Goal: Task Accomplishment & Management: Complete application form

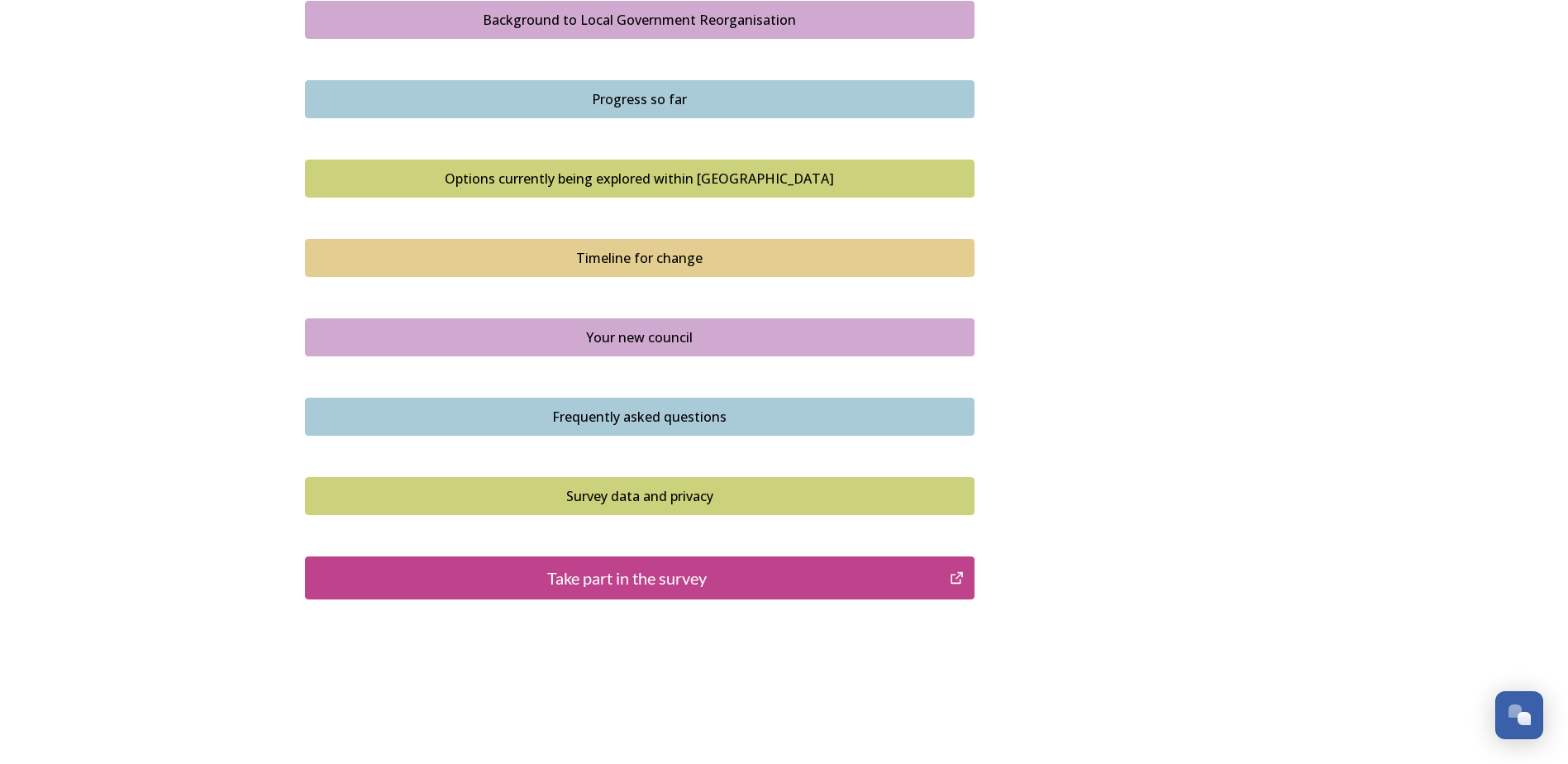
scroll to position [1015, 0]
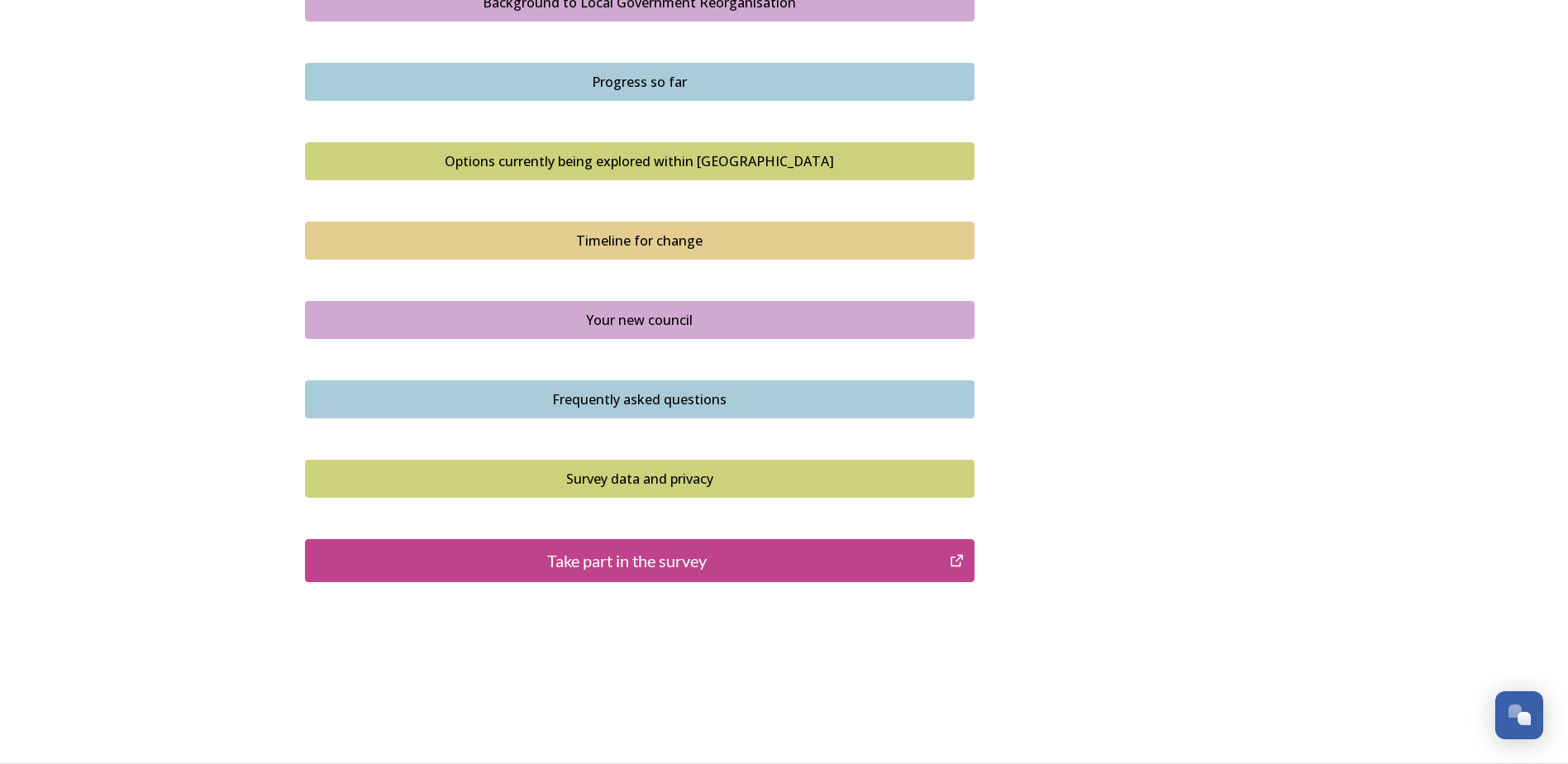
click at [600, 563] on div "Take part in the survey" at bounding box center [628, 560] width 627 height 25
click at [631, 554] on div "Take part in the survey" at bounding box center [628, 560] width 627 height 25
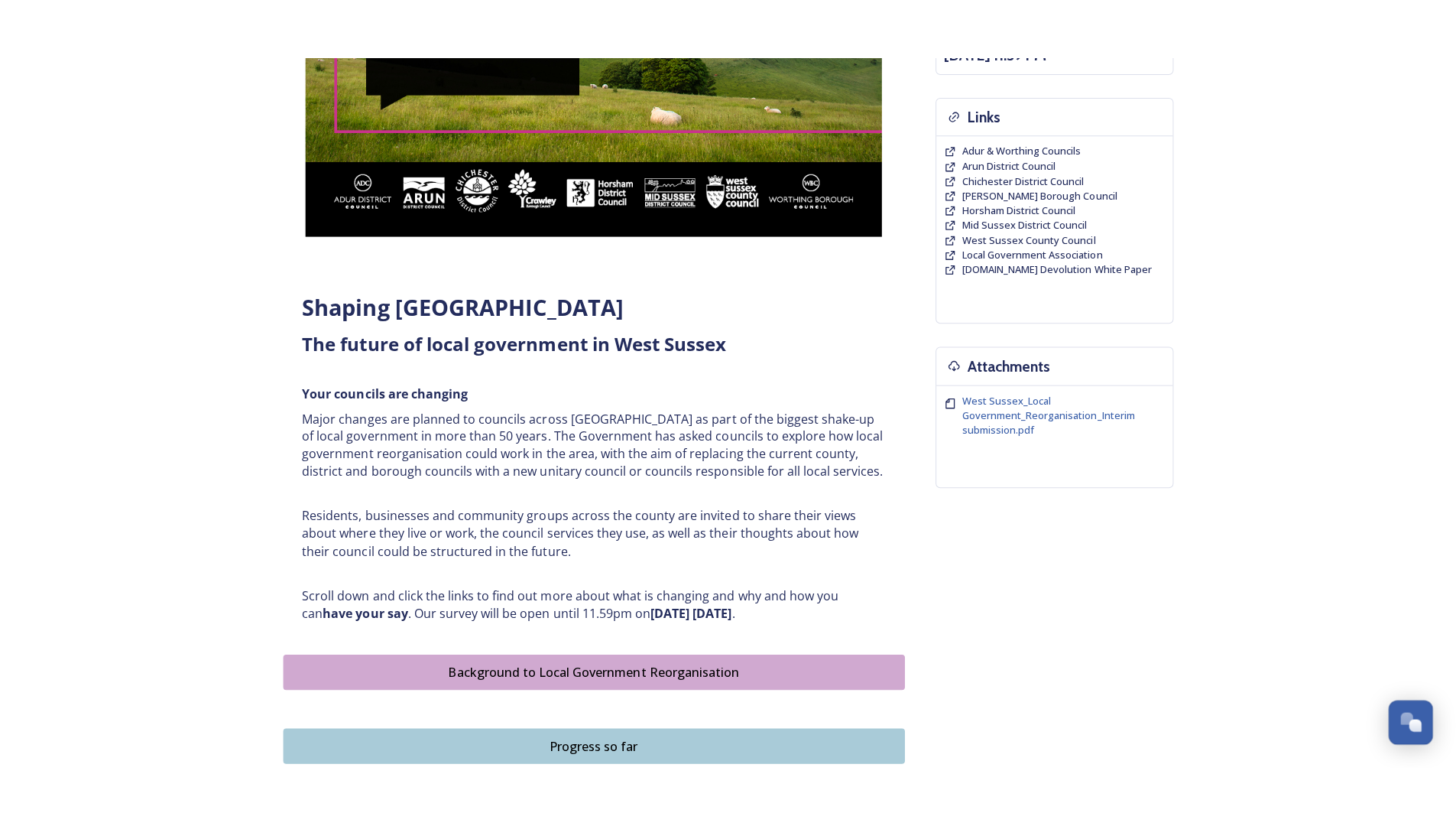
scroll to position [327, 0]
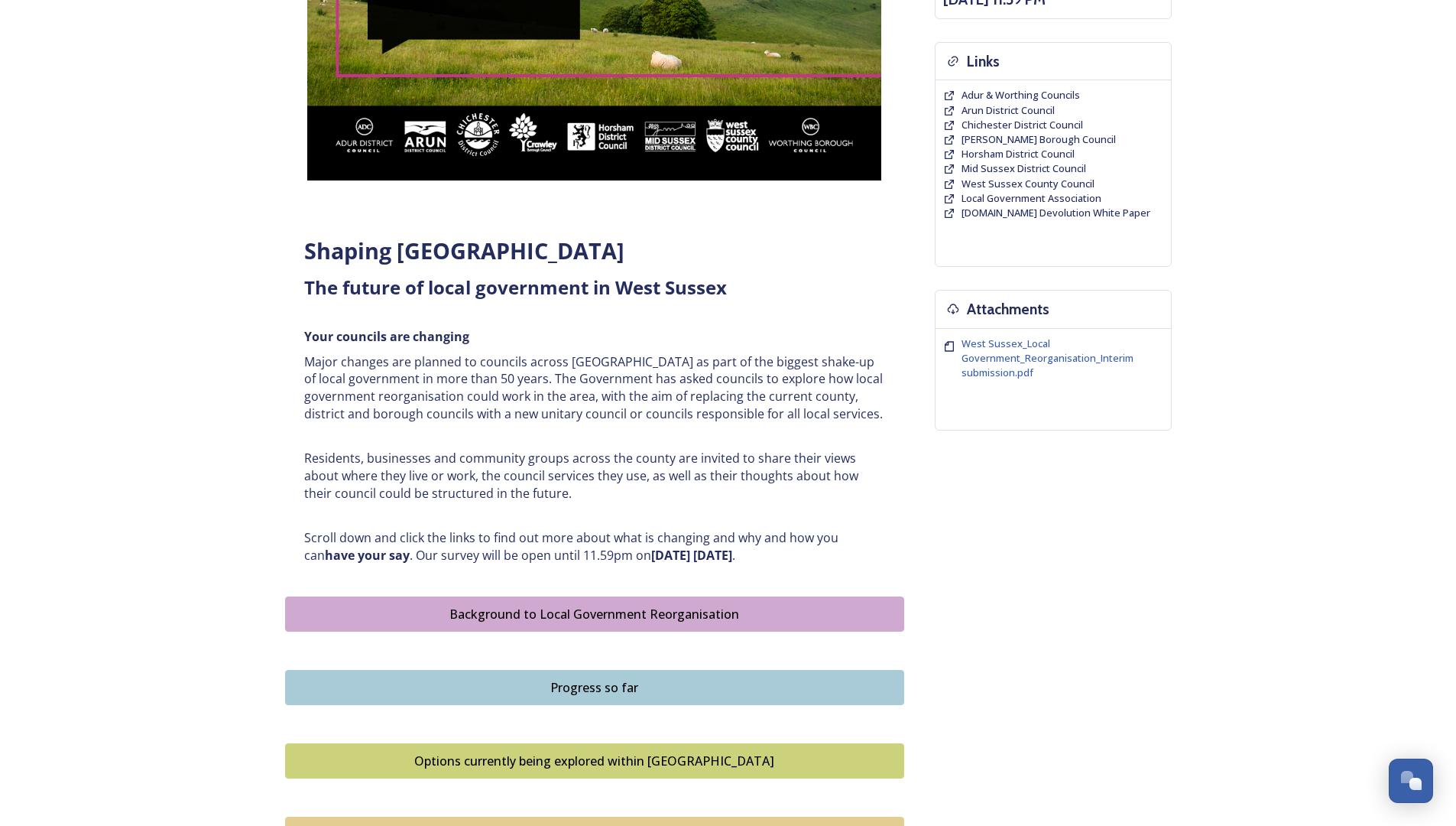
click at [253, 262] on div "Home Shaping West Sussex survey Shaping [GEOGRAPHIC_DATA] ﻿﻿﻿The future of loca…" at bounding box center [728, 496] width 1456 height 1645
click at [904, 15] on div "Shaping [GEOGRAPHIC_DATA] ﻿﻿﻿The future of local government in [GEOGRAPHIC_DATA…" at bounding box center [728, 490] width 887 height 1397
click at [910, 0] on div "Shaping [GEOGRAPHIC_DATA] ﻿﻿﻿The future of local government in [GEOGRAPHIC_DATA…" at bounding box center [728, 490] width 887 height 1397
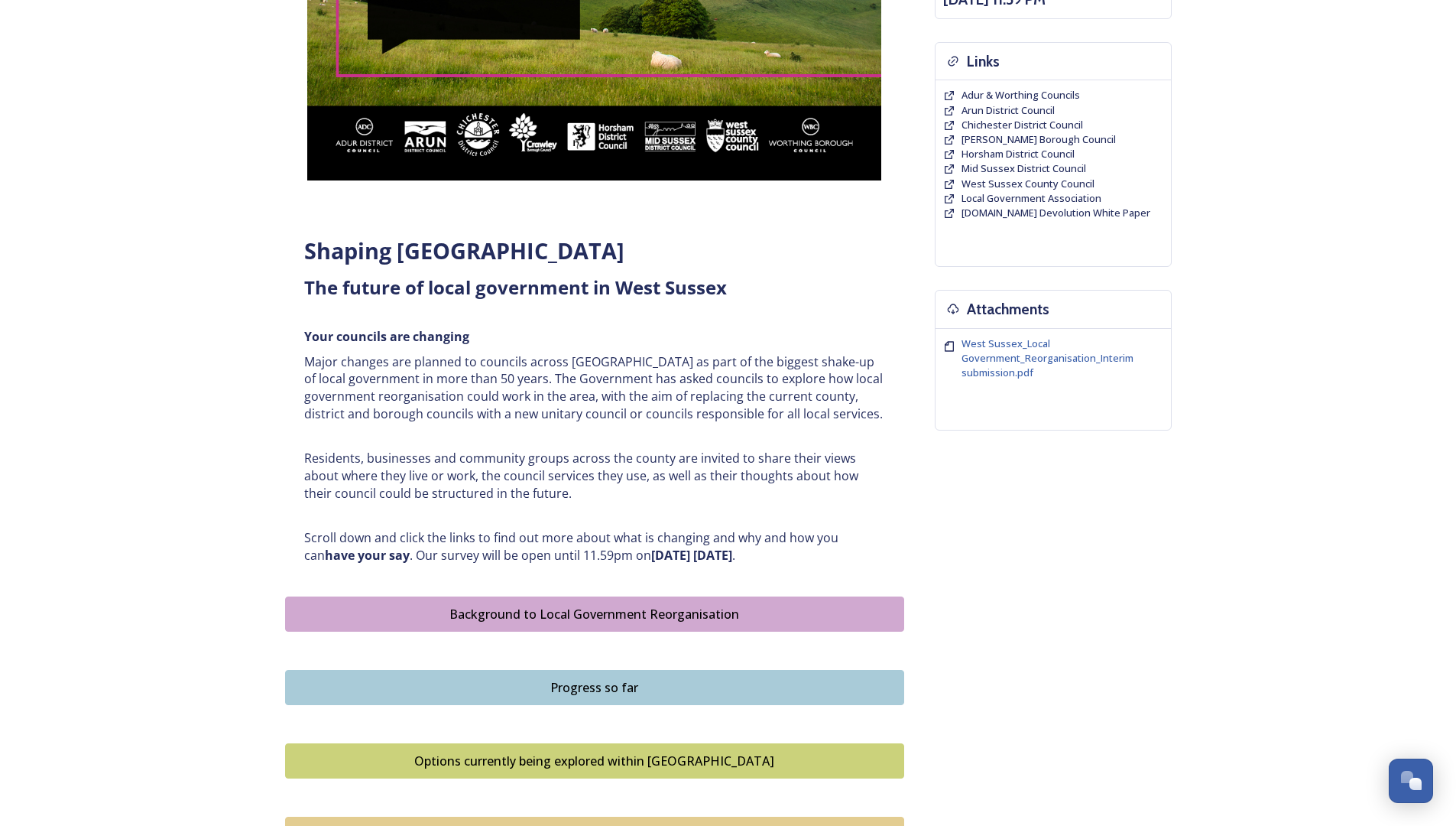
click at [906, 5] on div "Shaping [GEOGRAPHIC_DATA] ﻿﻿﻿The future of local government in [GEOGRAPHIC_DATA…" at bounding box center [728, 490] width 887 height 1397
click at [61, 31] on div "Home Shaping West Sussex survey Shaping [GEOGRAPHIC_DATA] ﻿﻿﻿The future of loca…" at bounding box center [728, 496] width 1456 height 1645
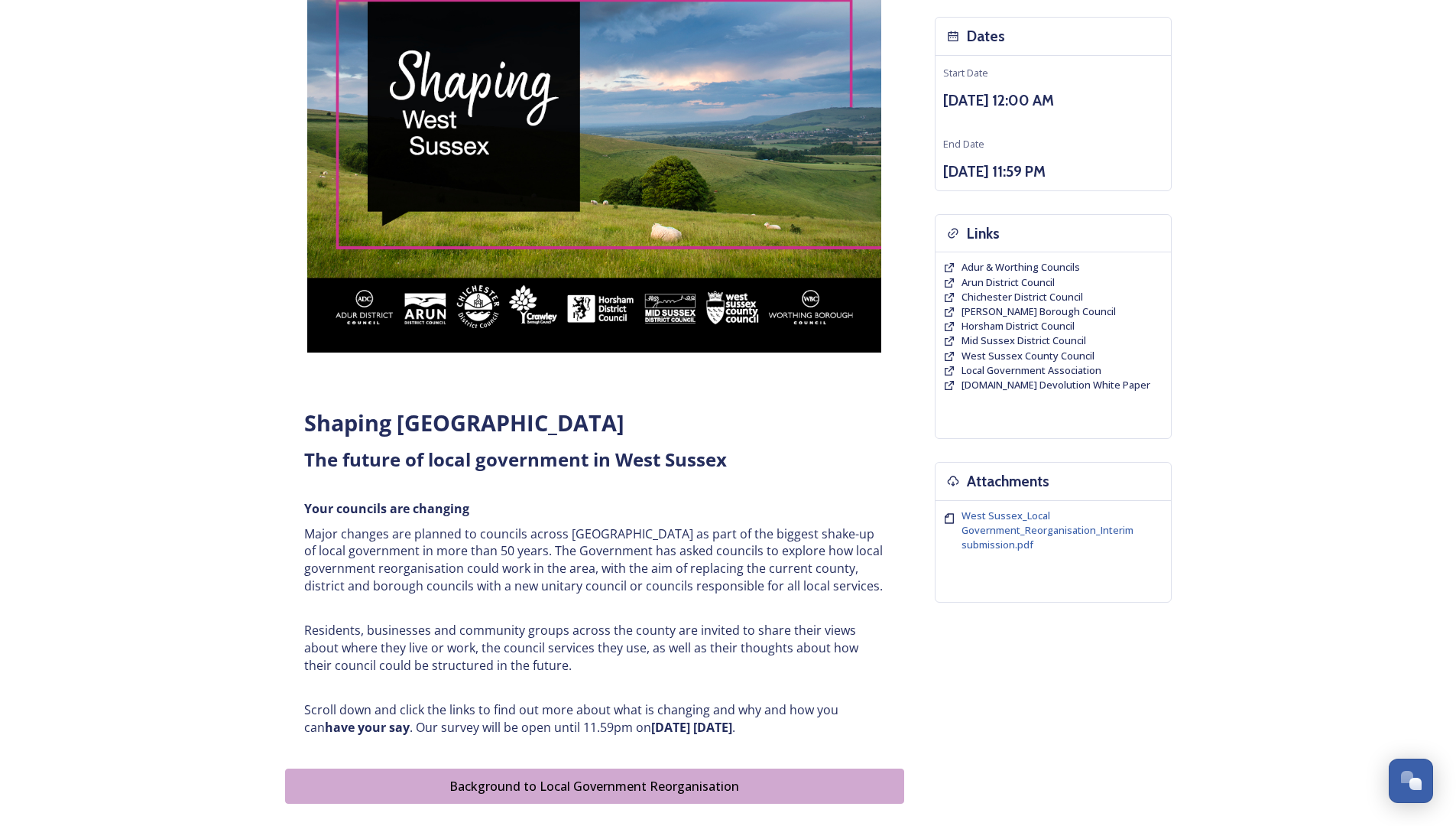
scroll to position [0, 0]
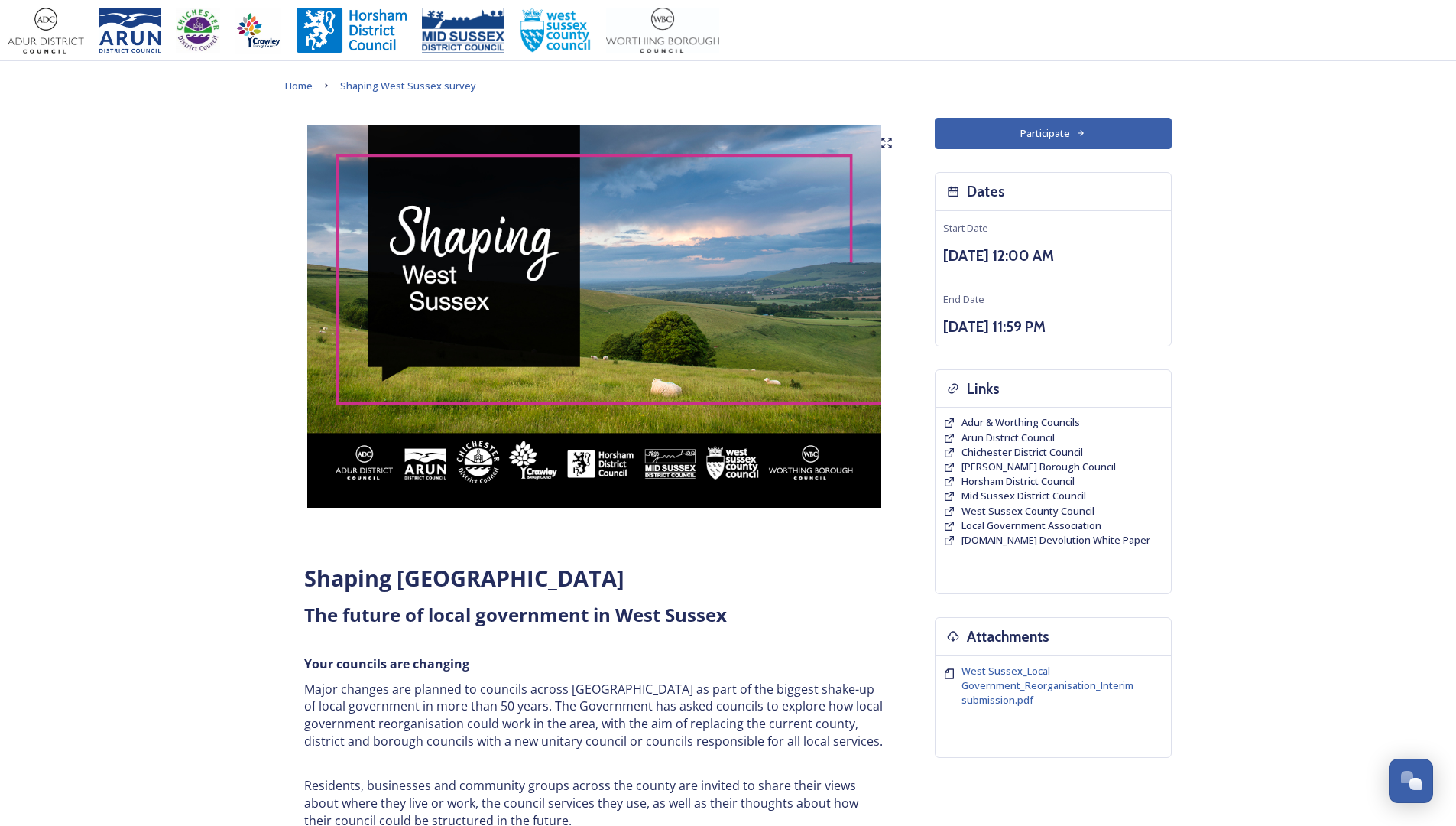
click at [223, 3] on div at bounding box center [728, 30] width 1456 height 61
click at [912, 8] on div at bounding box center [728, 30] width 1441 height 46
drag, startPoint x: 937, startPoint y: 24, endPoint x: 932, endPoint y: 17, distance: 8.6
click at [937, 22] on div at bounding box center [728, 30] width 1441 height 46
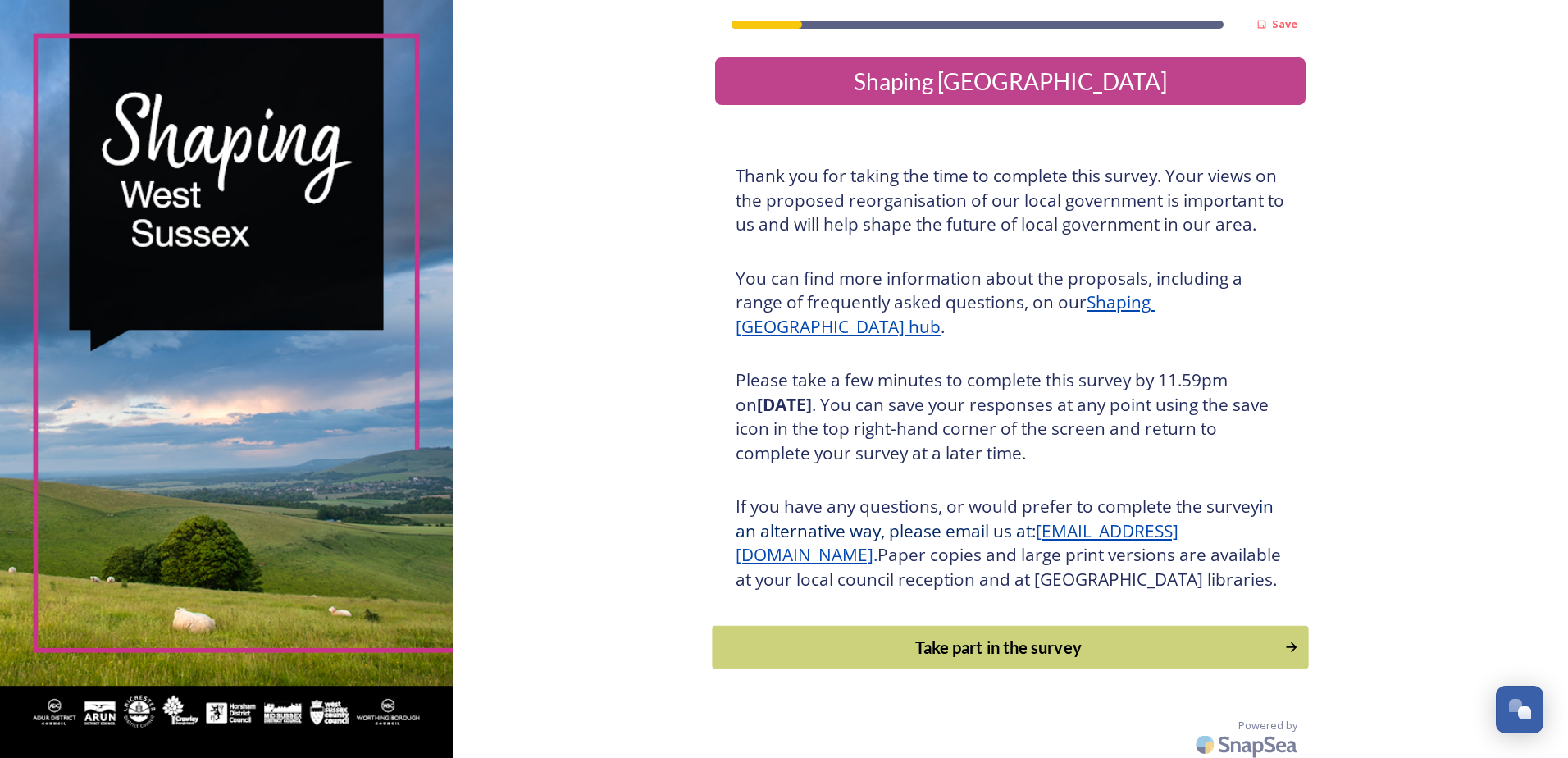
click at [930, 659] on div "Take part in the survey" at bounding box center [999, 647] width 555 height 25
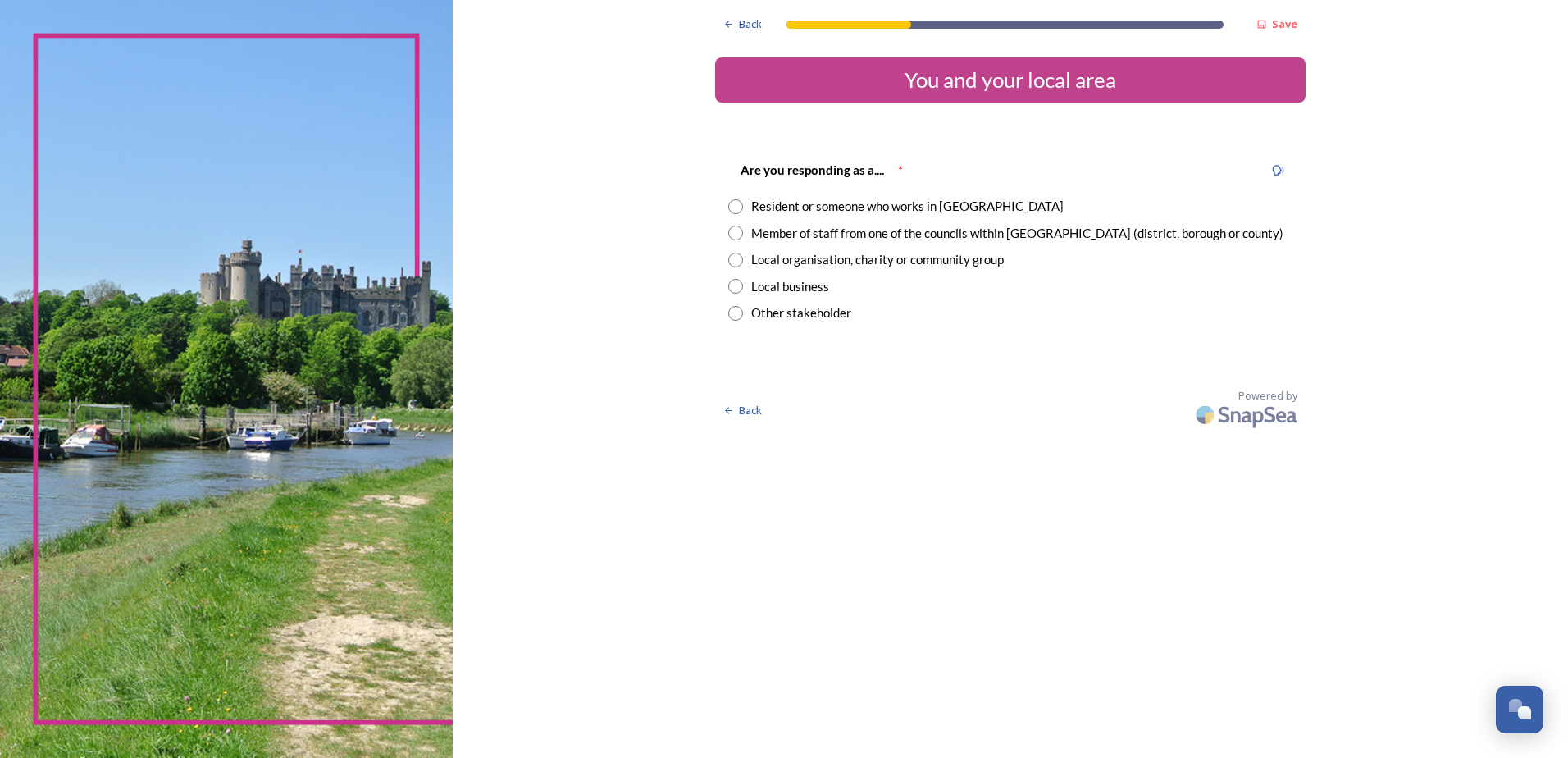
click at [734, 259] on input "radio" at bounding box center [736, 260] width 15 height 15
radio input "true"
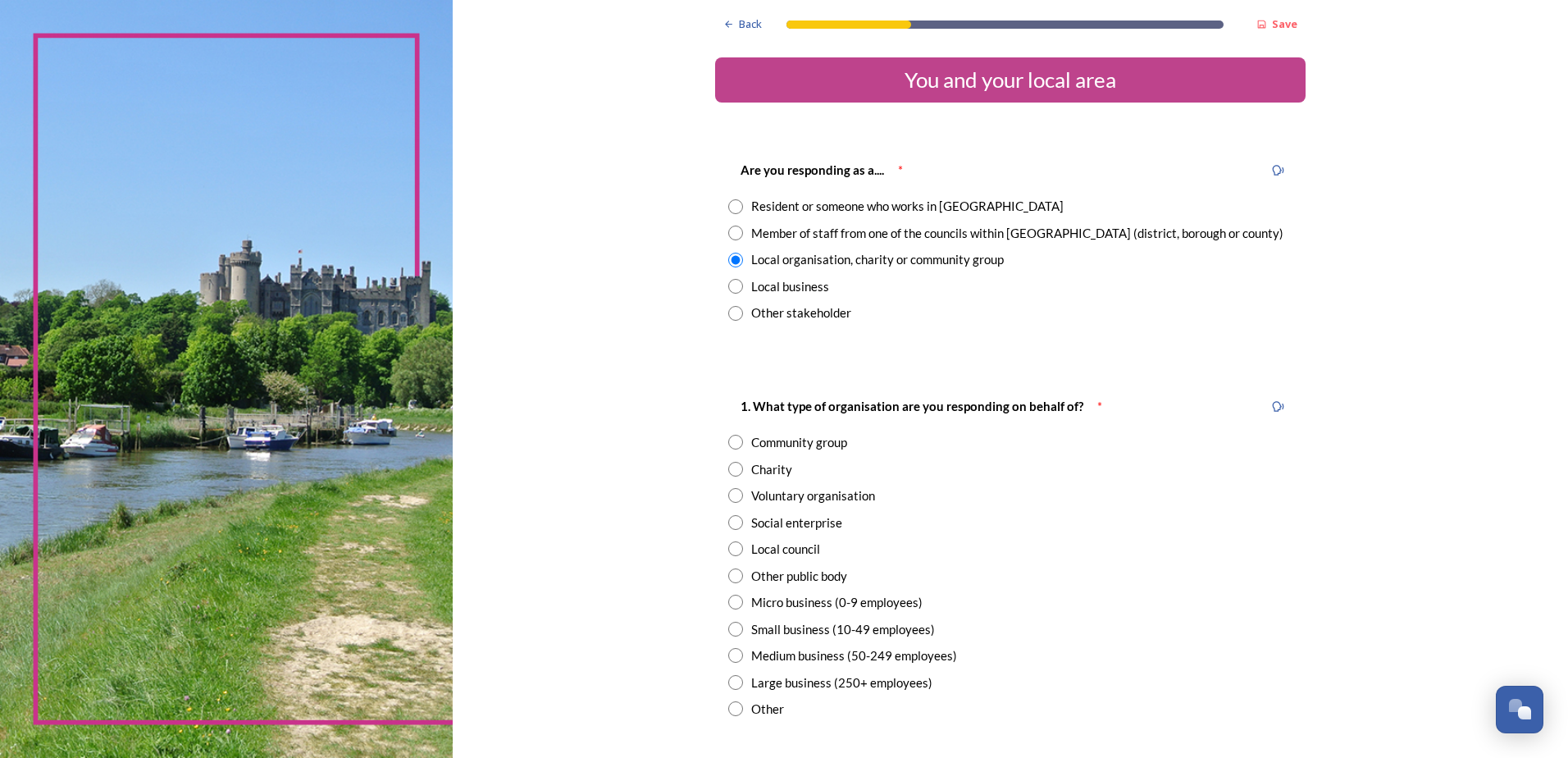
click at [728, 465] on input "radio" at bounding box center [736, 469] width 15 height 15
radio input "true"
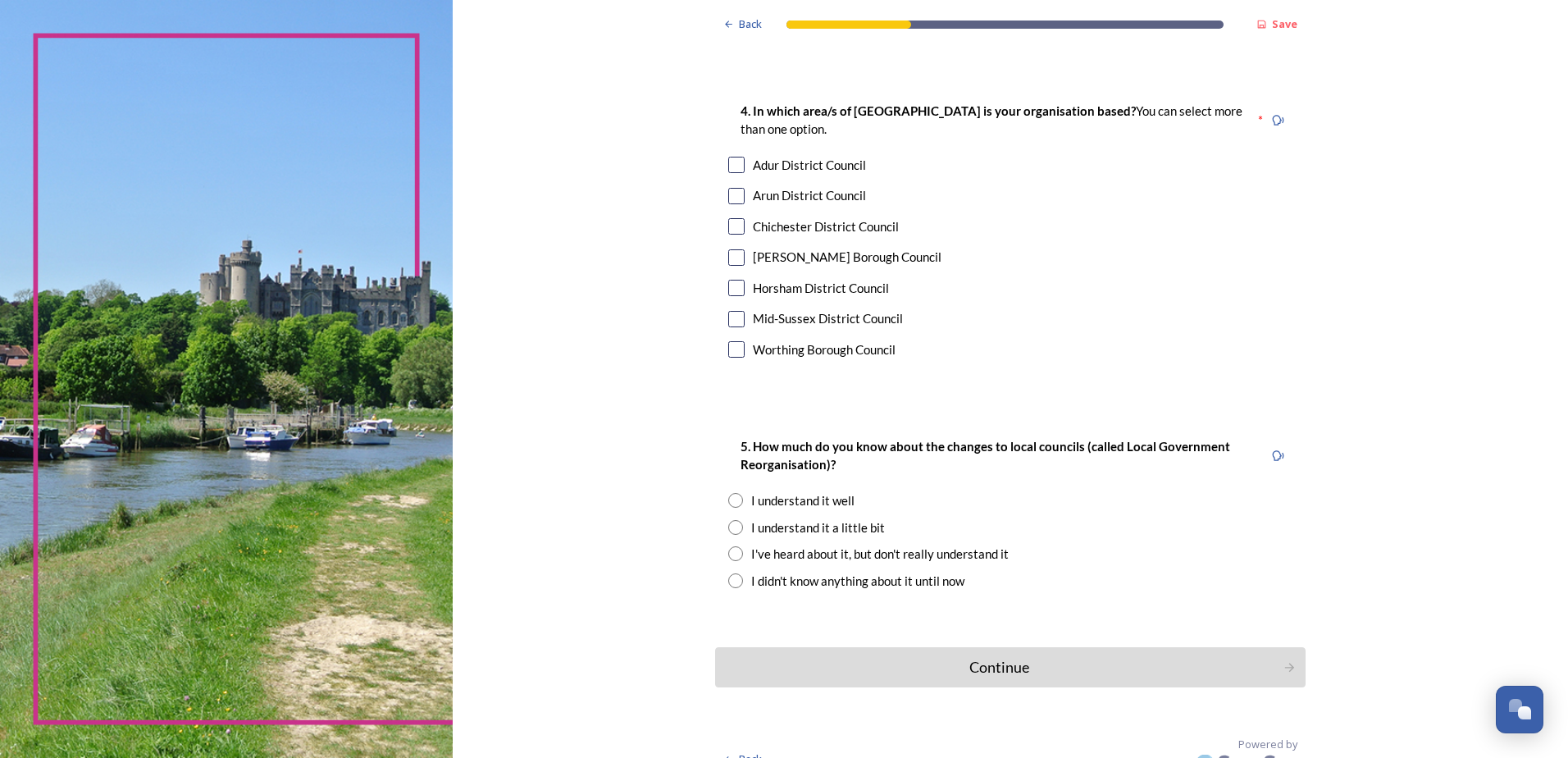
scroll to position [1058, 0]
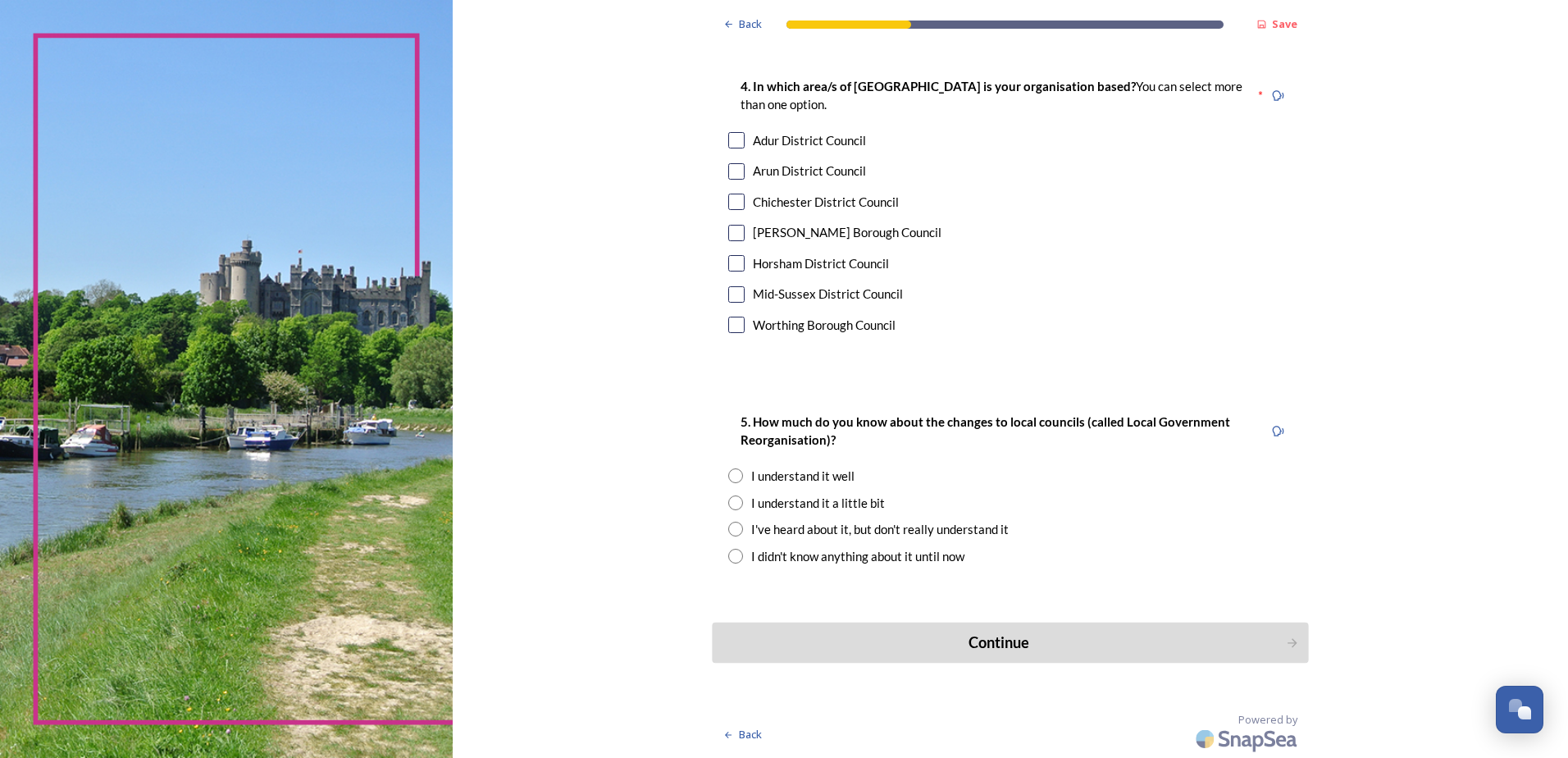
click at [1012, 637] on div "Continue" at bounding box center [999, 643] width 556 height 22
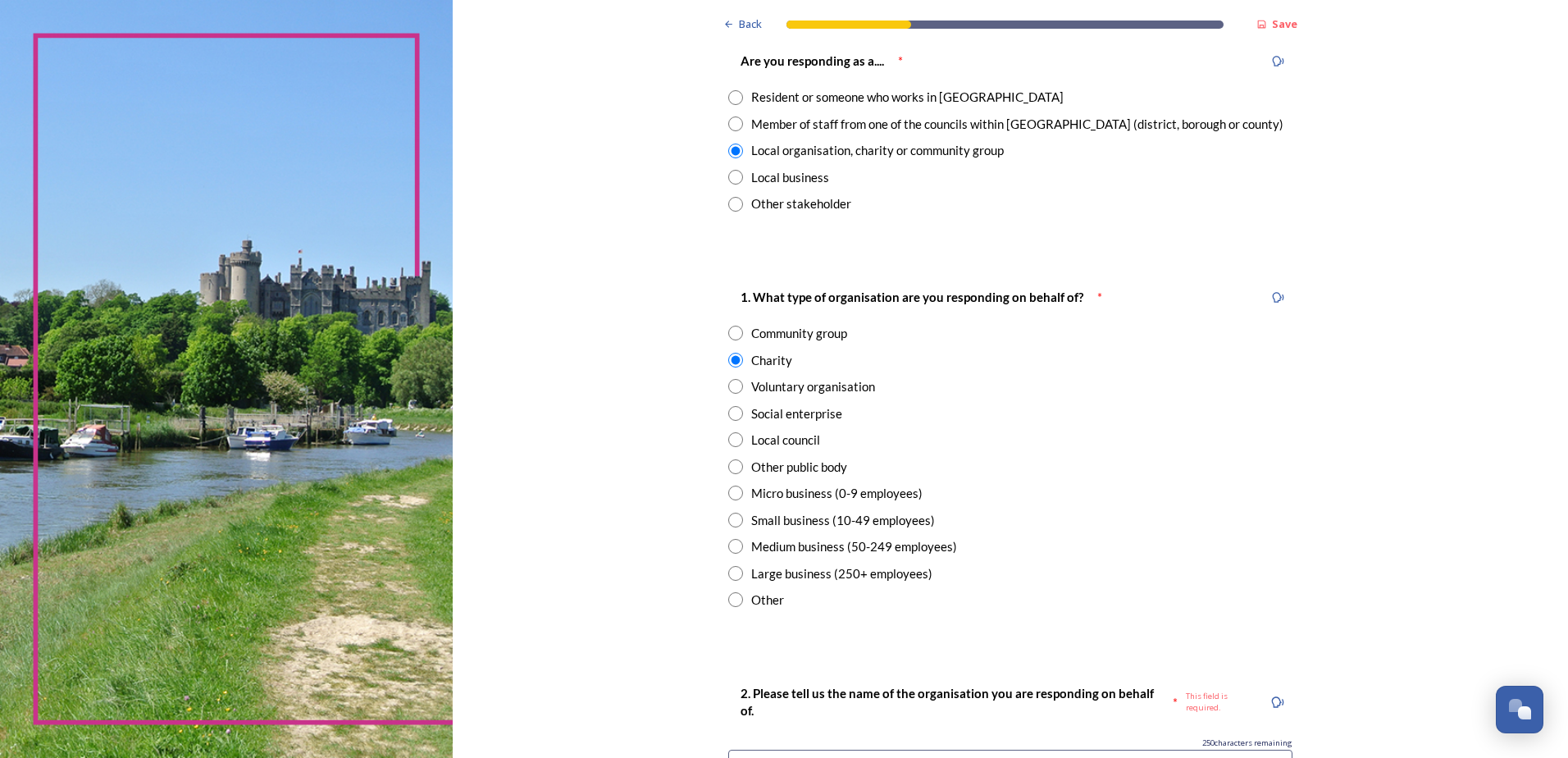
scroll to position [410, 0]
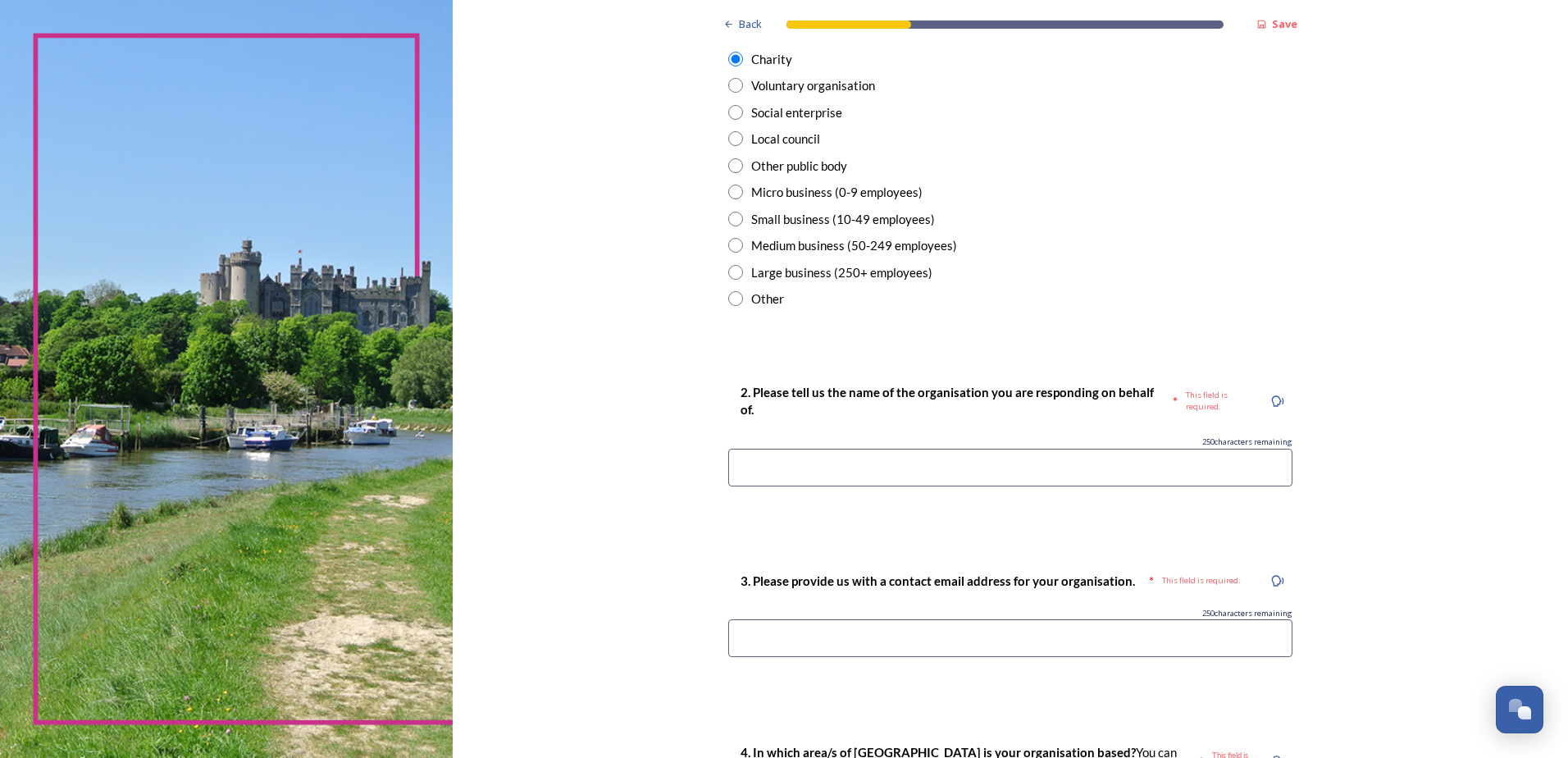
click at [771, 449] on input at bounding box center [1010, 467] width 564 height 38
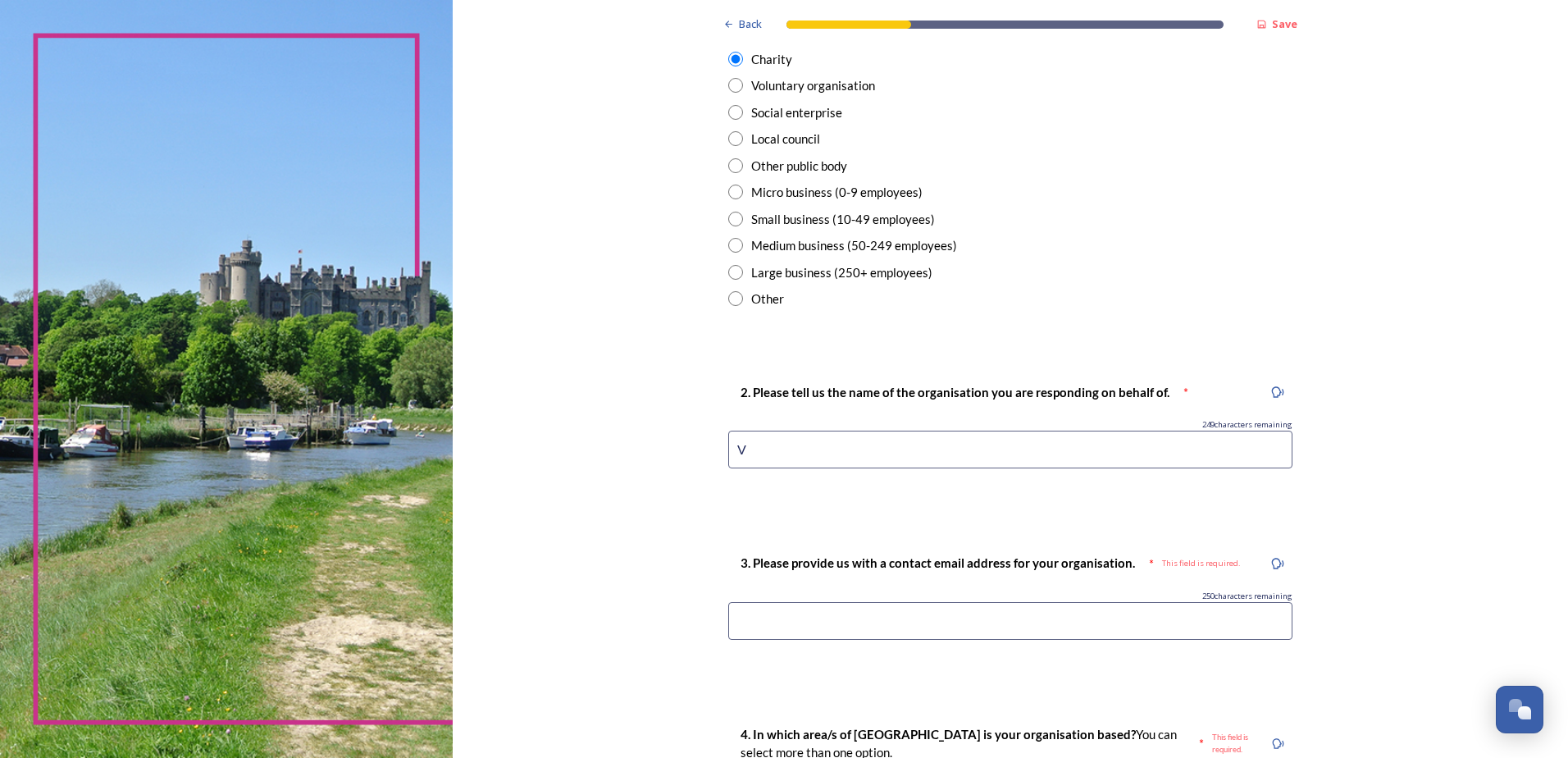
type input "V"
click at [755, 618] on input at bounding box center [1010, 620] width 564 height 38
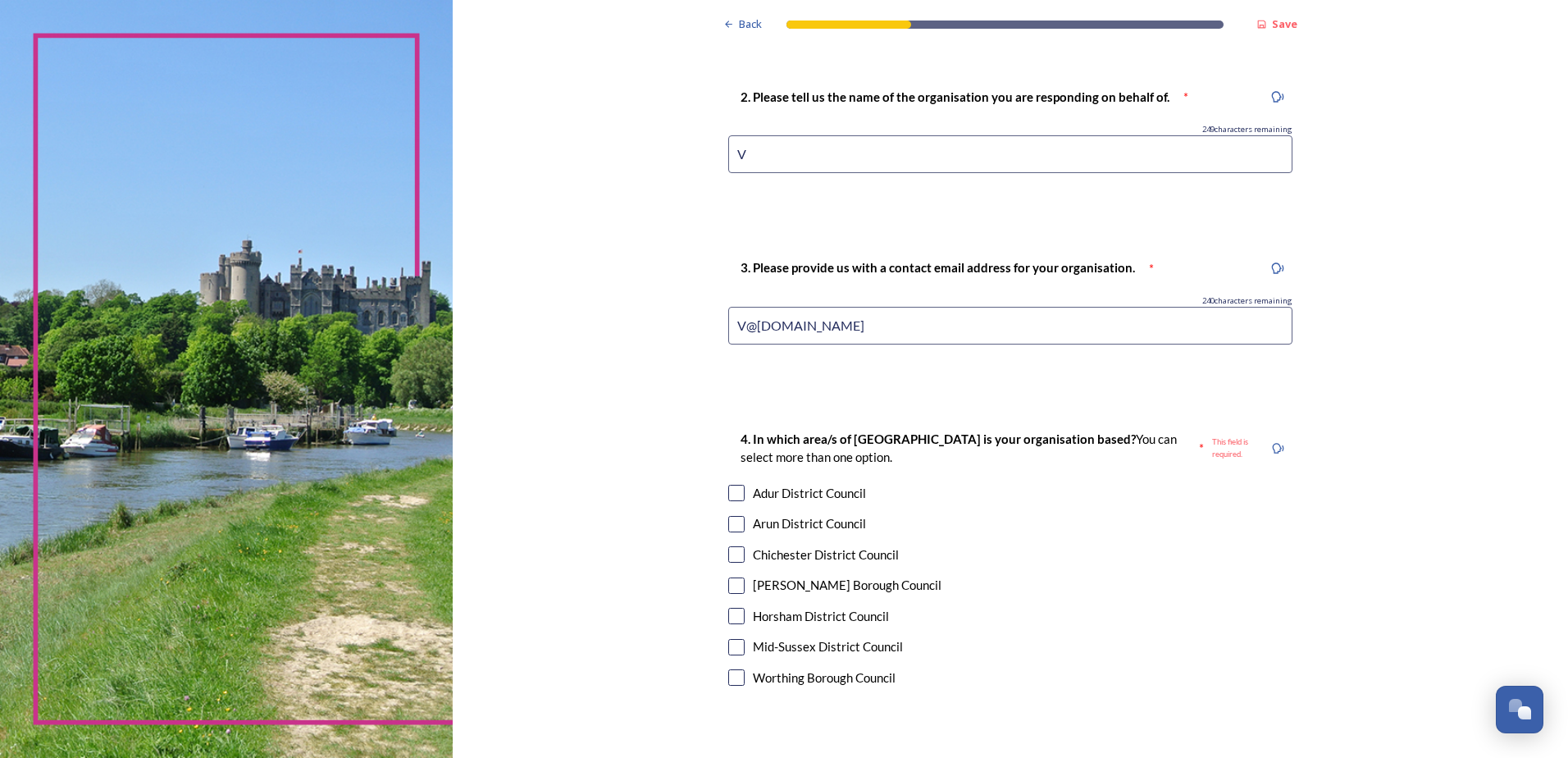
scroll to position [739, 0]
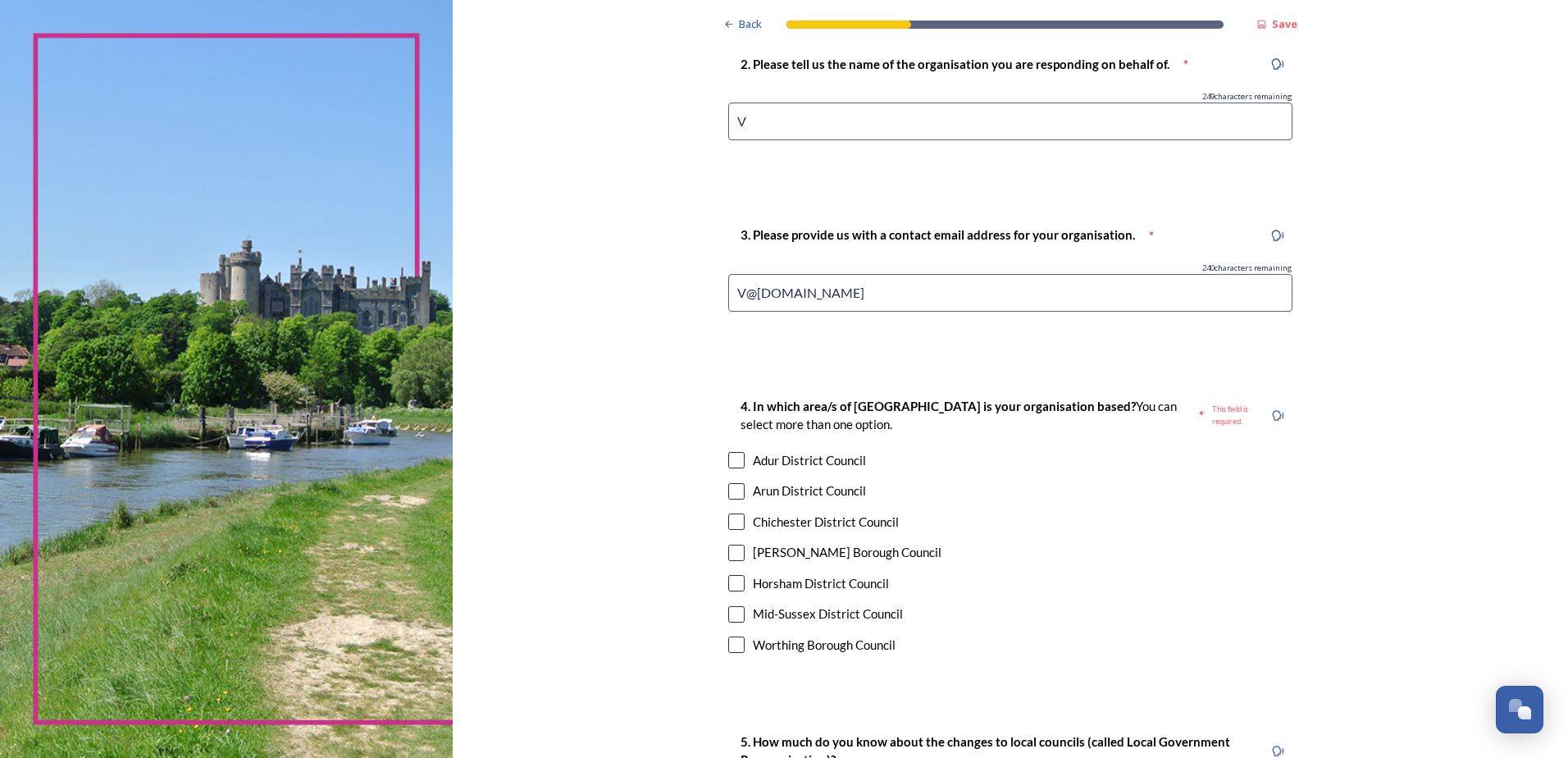
type input "V@v.org.uk"
click at [731, 487] on input "checkbox" at bounding box center [736, 491] width 17 height 17
checkbox input "true"
click at [730, 525] on input "checkbox" at bounding box center [736, 522] width 17 height 17
checkbox input "true"
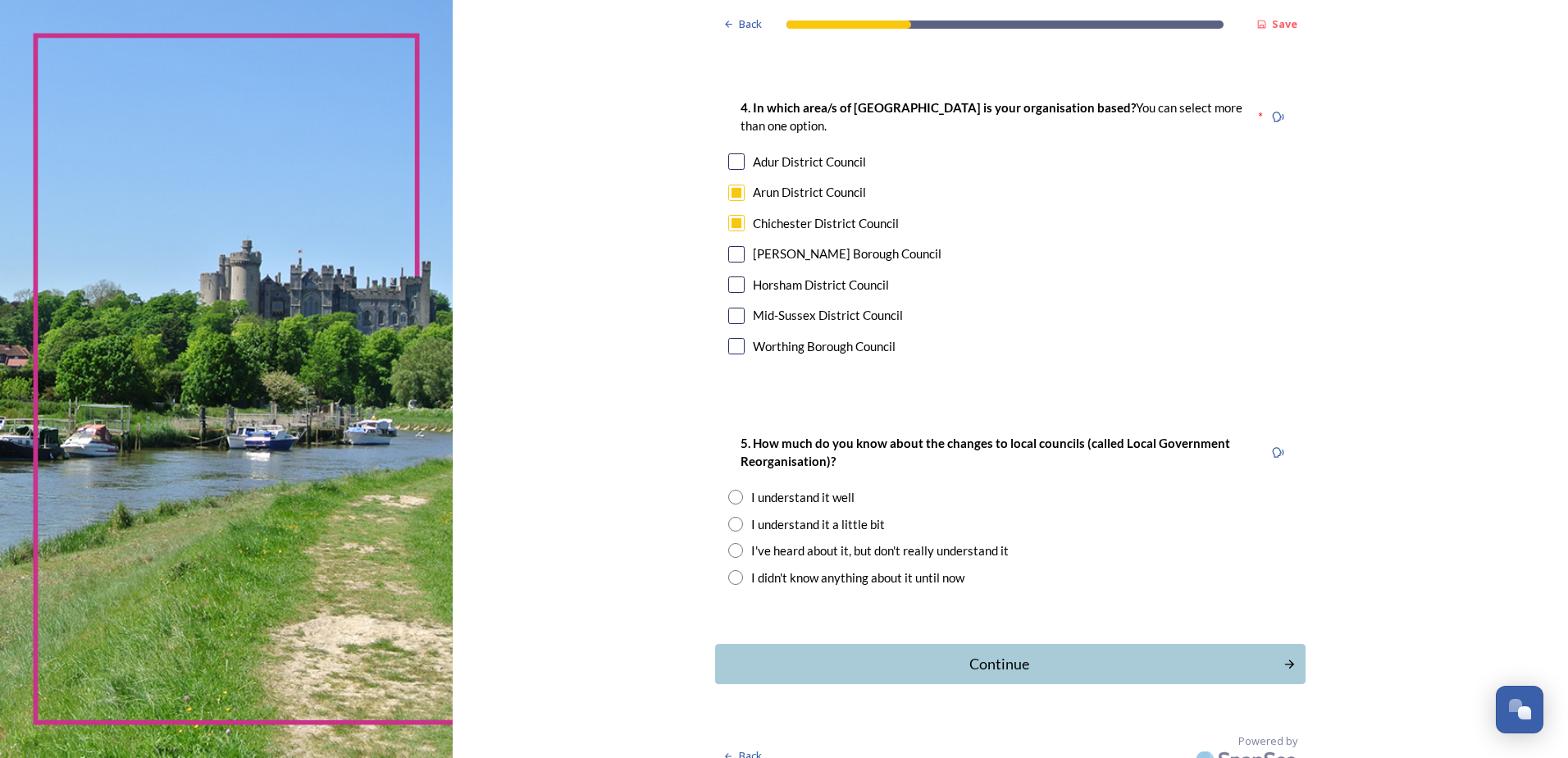
scroll to position [1058, 0]
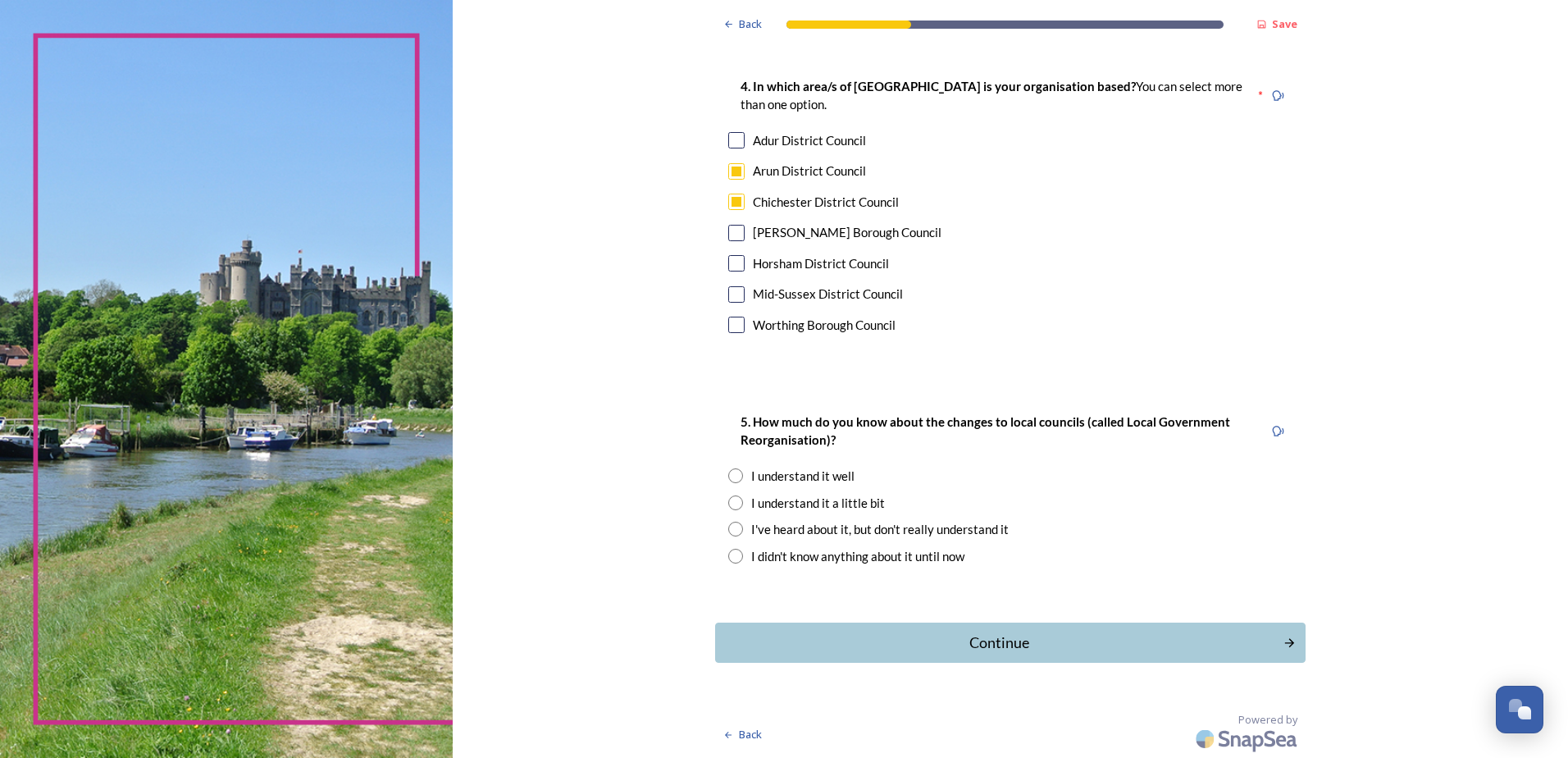
click at [728, 475] on input "radio" at bounding box center [736, 475] width 15 height 15
radio input "true"
click at [953, 644] on div "Continue" at bounding box center [999, 643] width 556 height 22
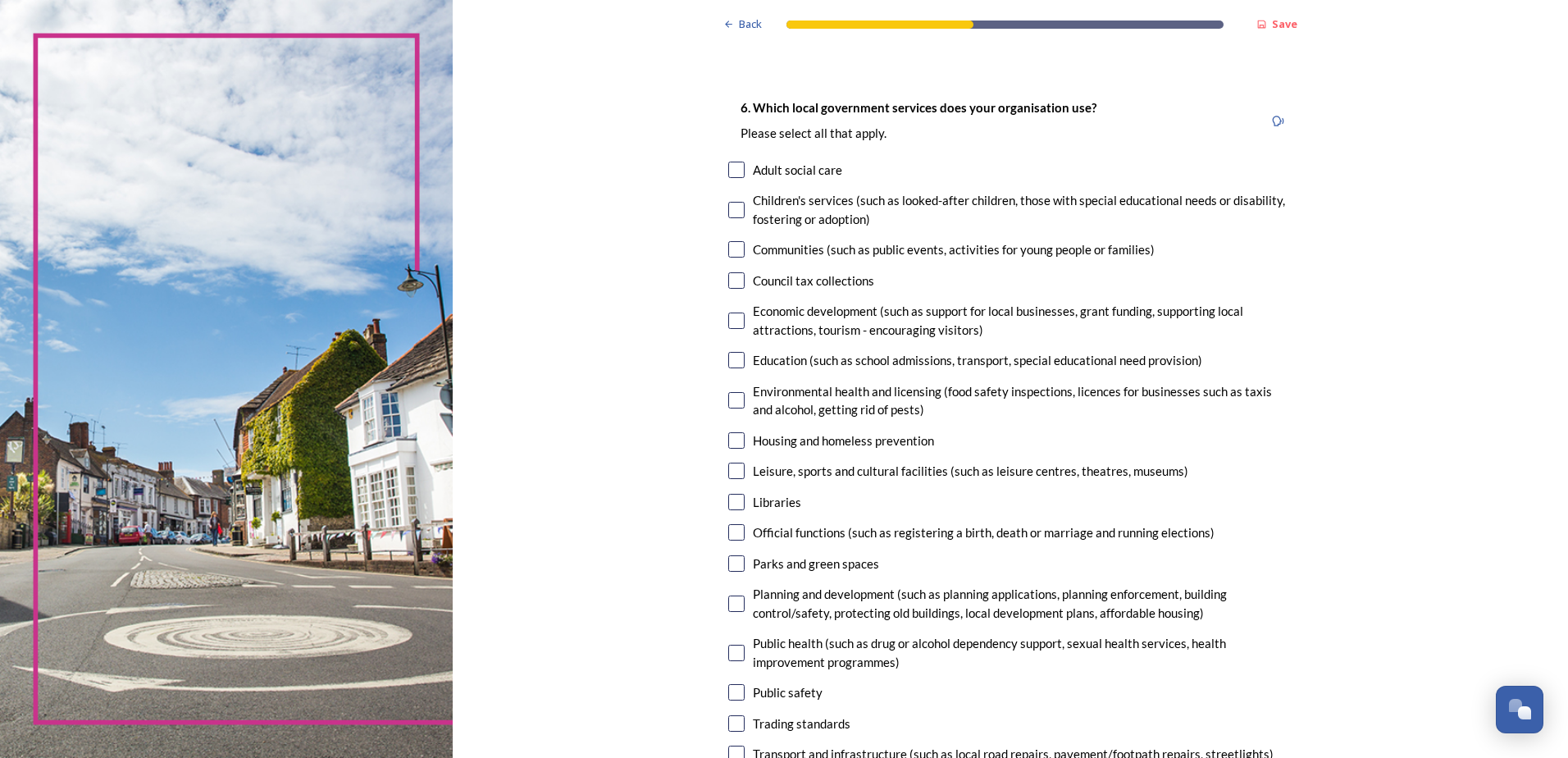
scroll to position [0, 0]
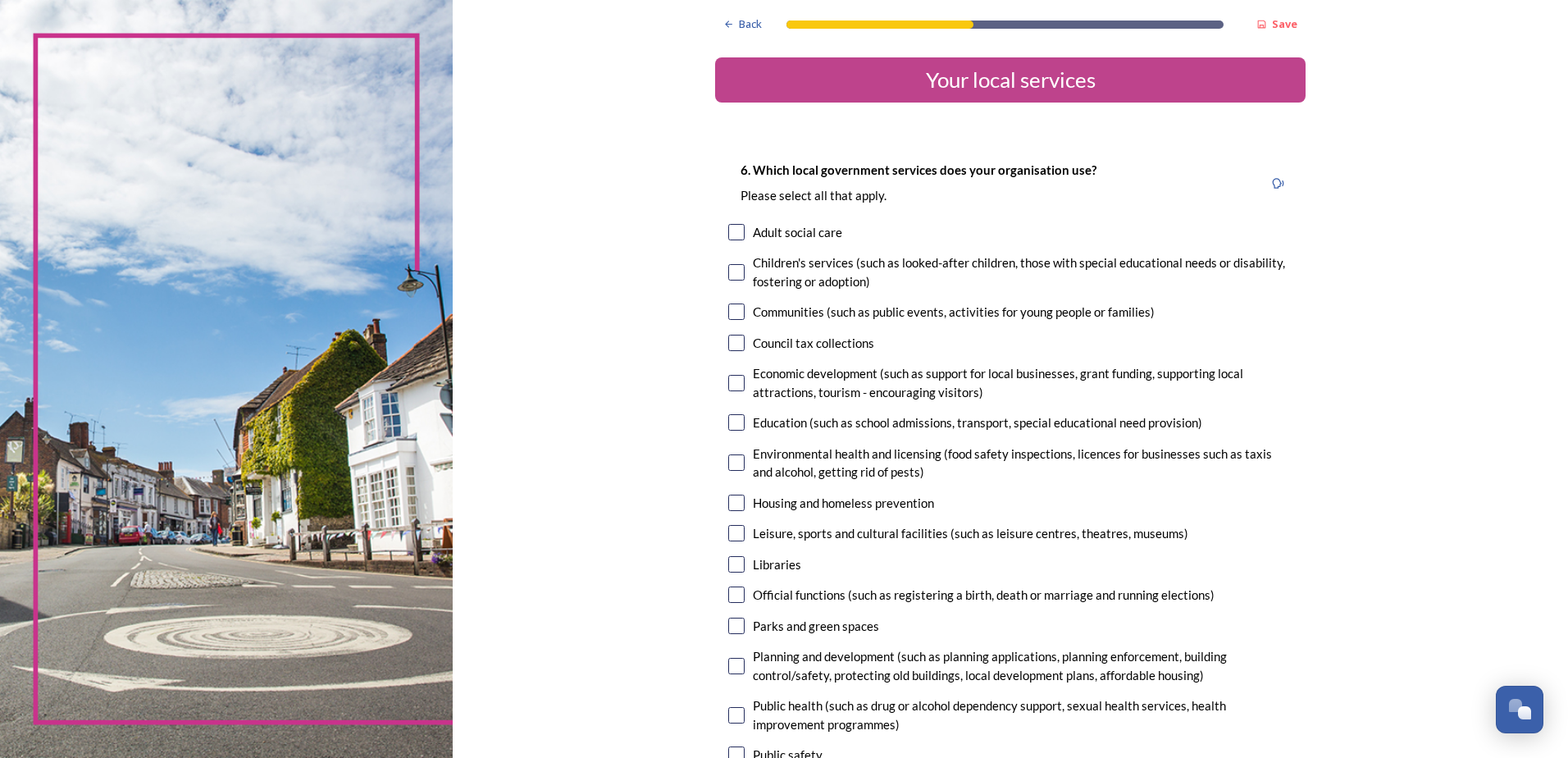
click at [730, 309] on input "checkbox" at bounding box center [736, 312] width 17 height 17
checkbox input "true"
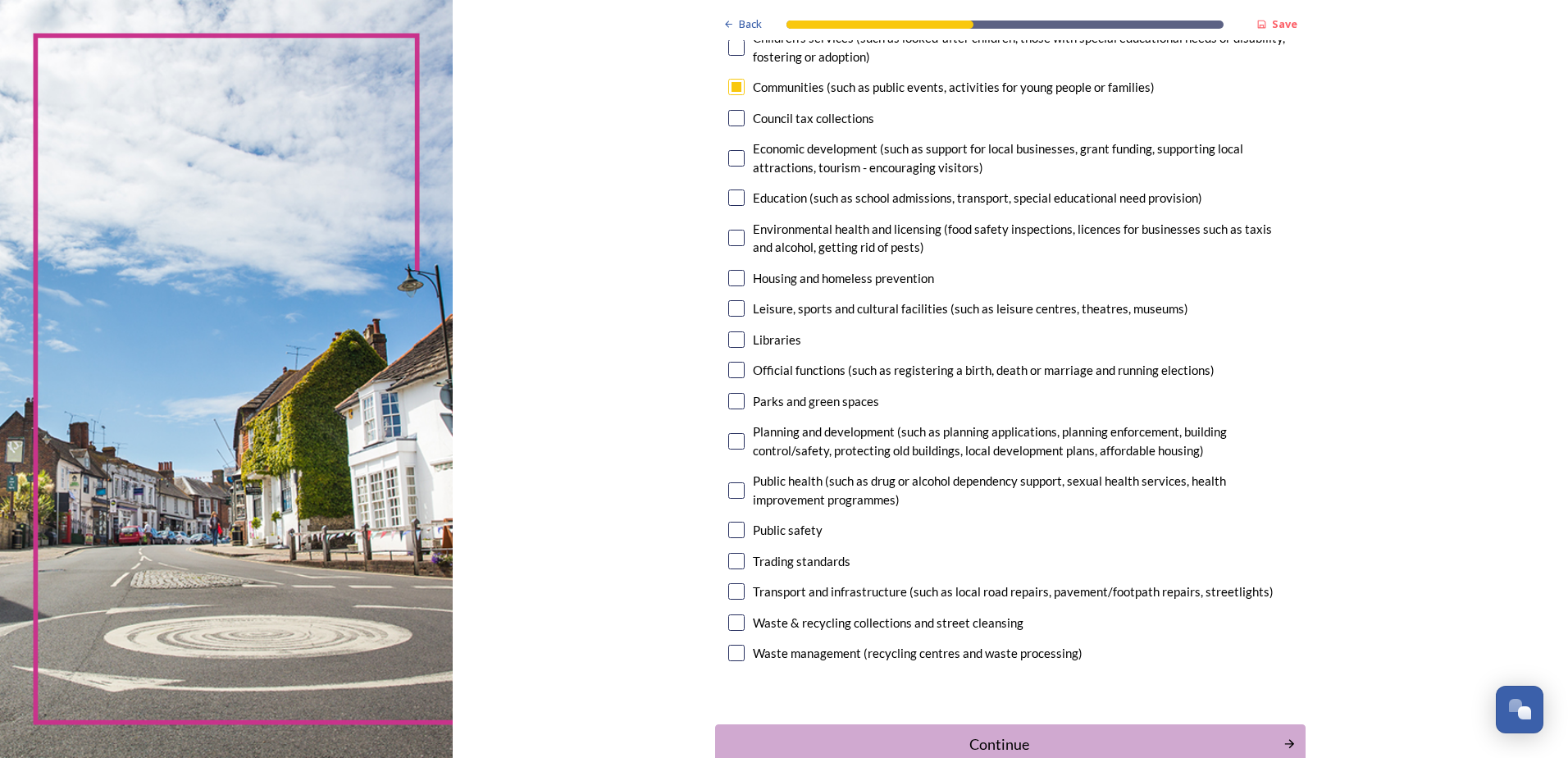
scroll to position [327, 0]
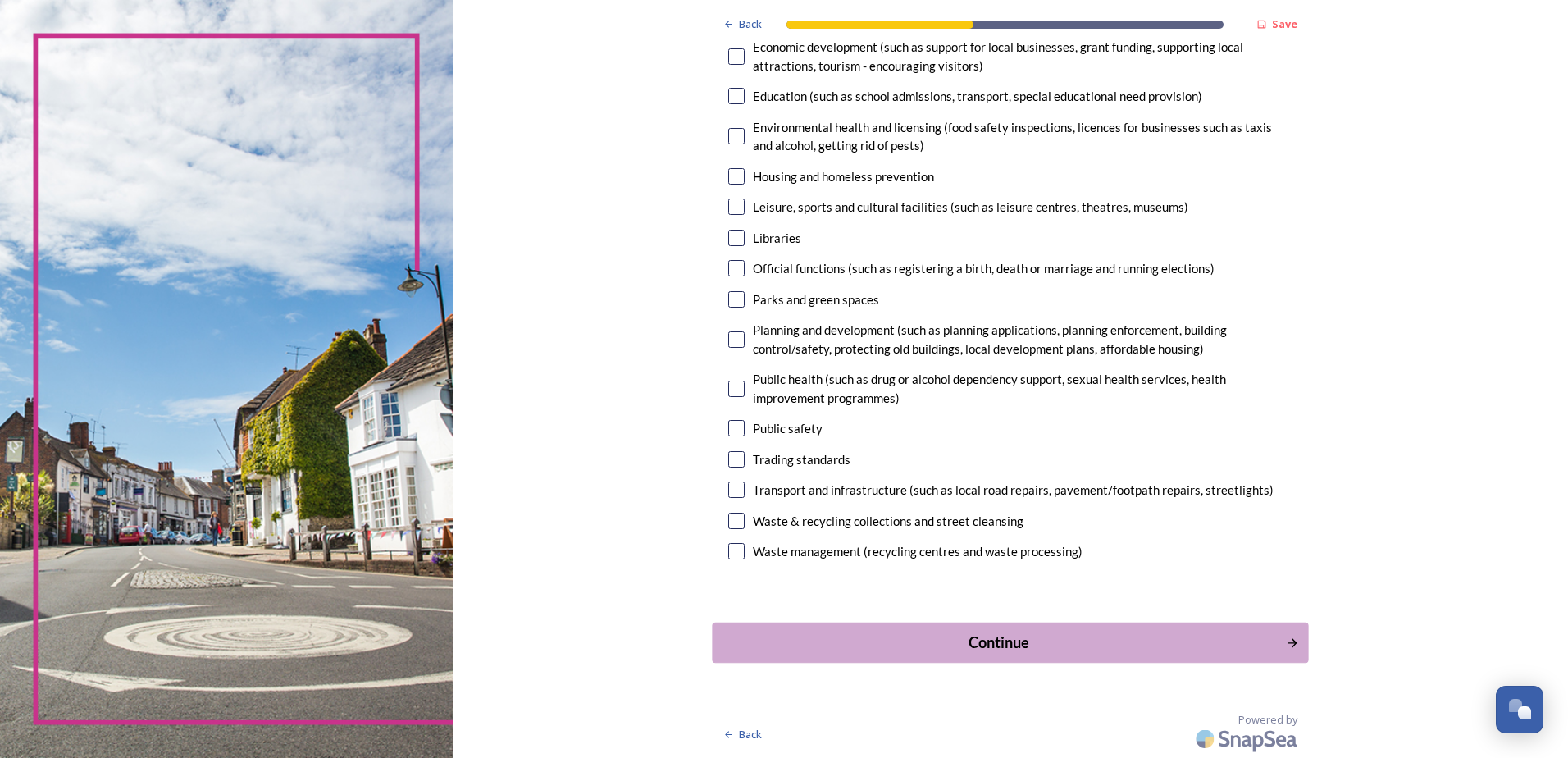
click at [976, 640] on div "Continue" at bounding box center [999, 642] width 556 height 22
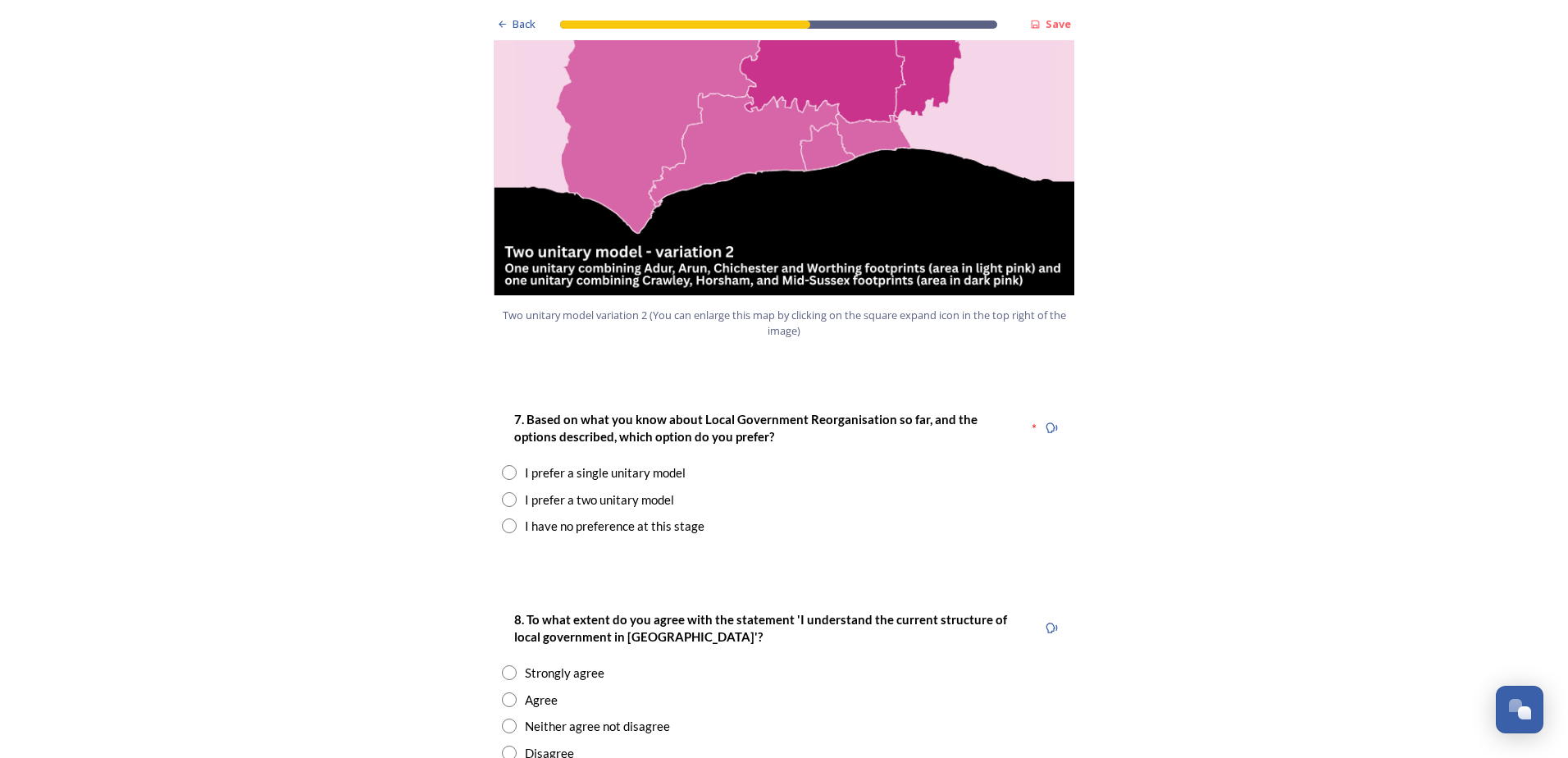
scroll to position [1887, 0]
click at [505, 491] on input "radio" at bounding box center [509, 499] width 15 height 15
radio input "true"
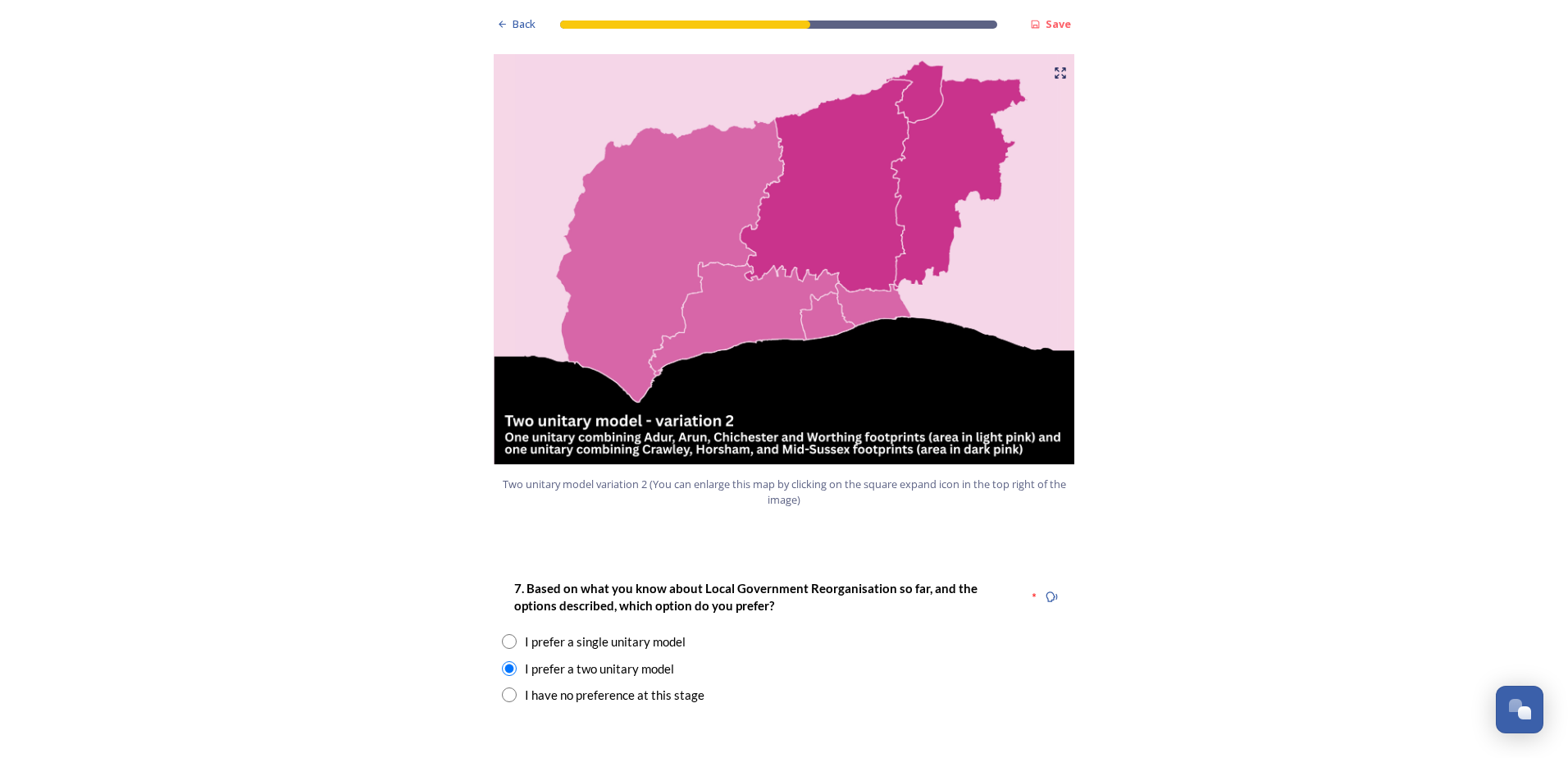
scroll to position [1969, 0]
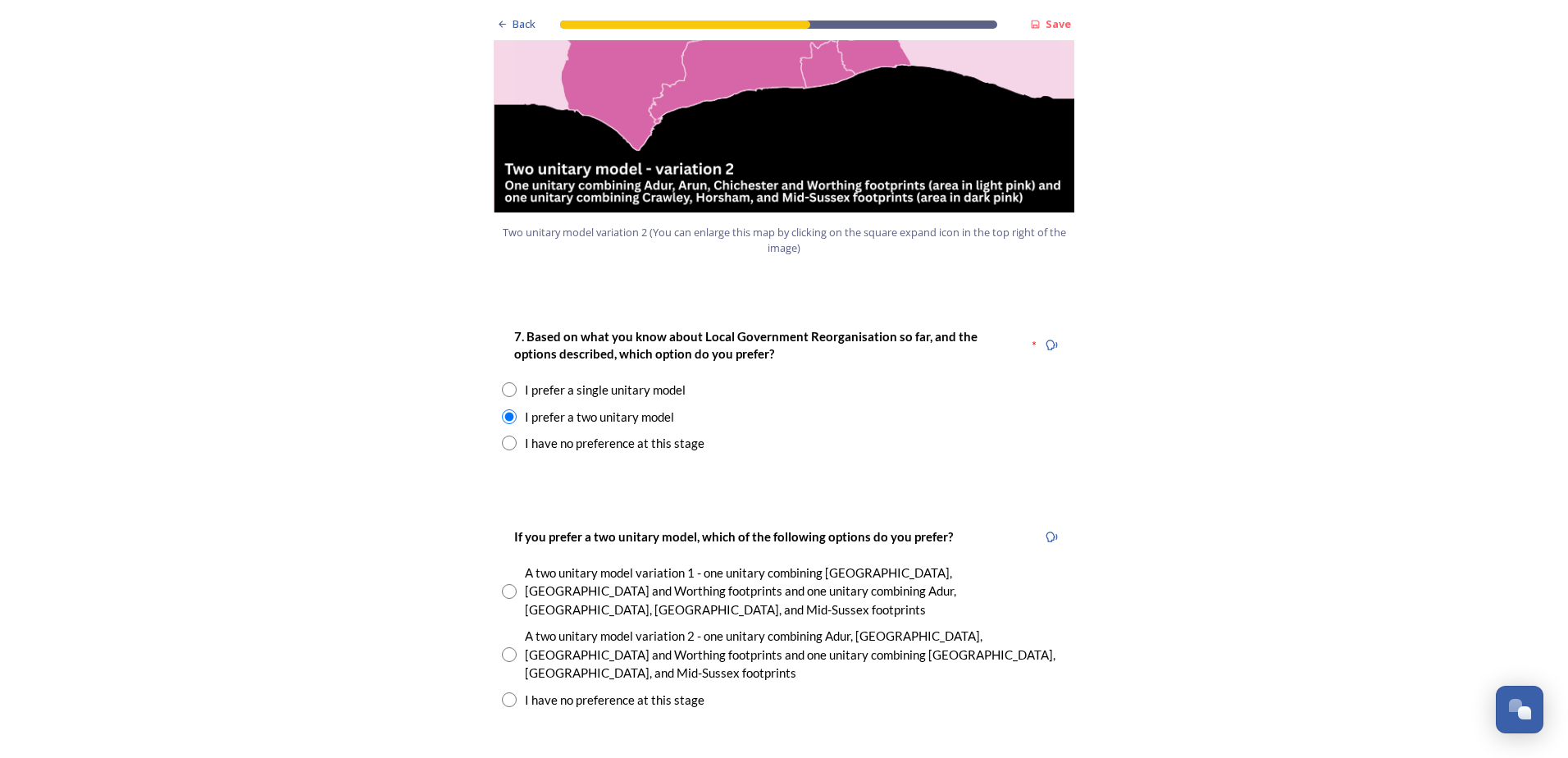
click at [502, 584] on input "radio" at bounding box center [509, 592] width 15 height 15
radio input "true"
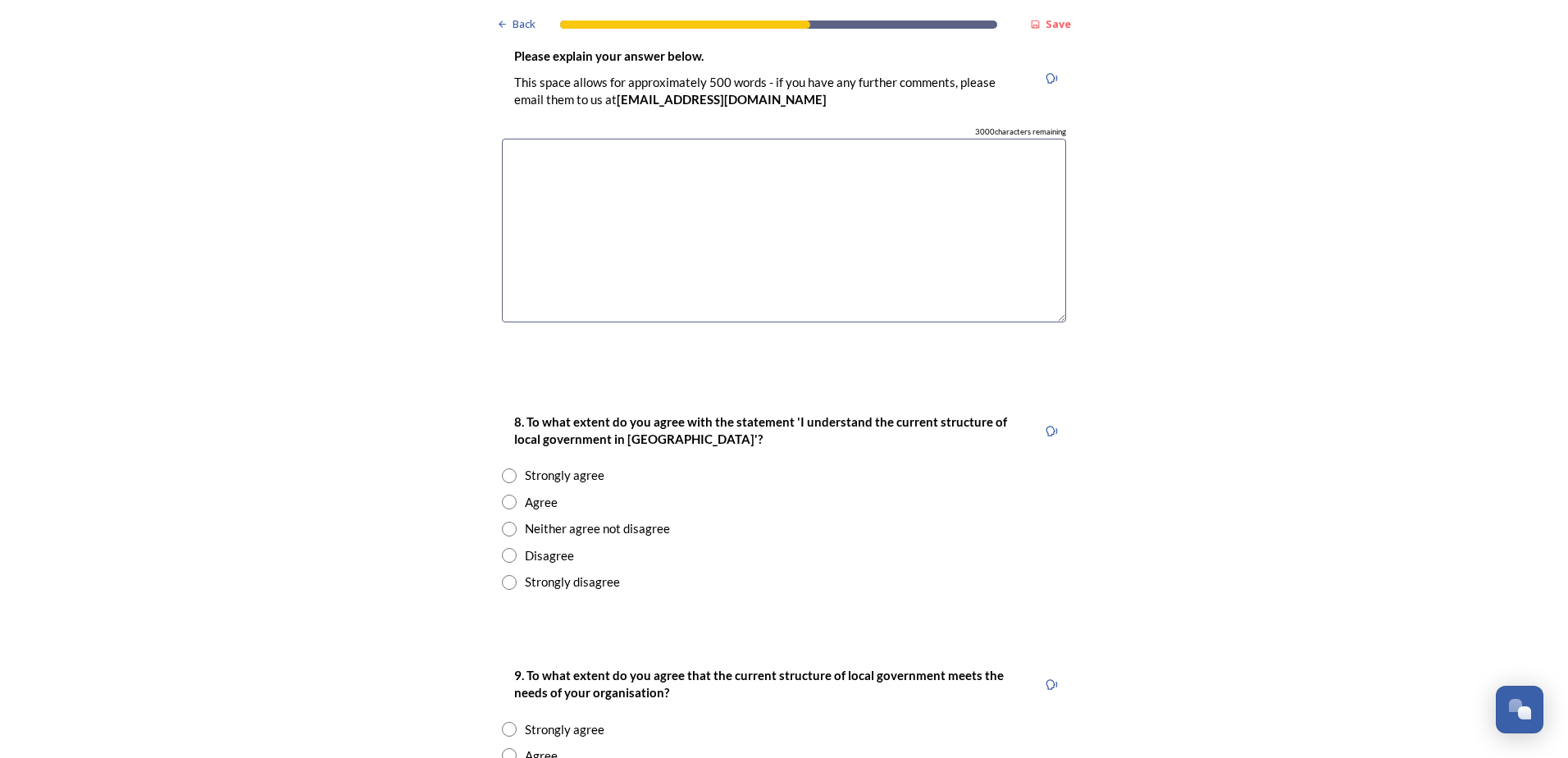
scroll to position [2708, 0]
click at [504, 493] on input "radio" at bounding box center [509, 500] width 15 height 15
radio input "true"
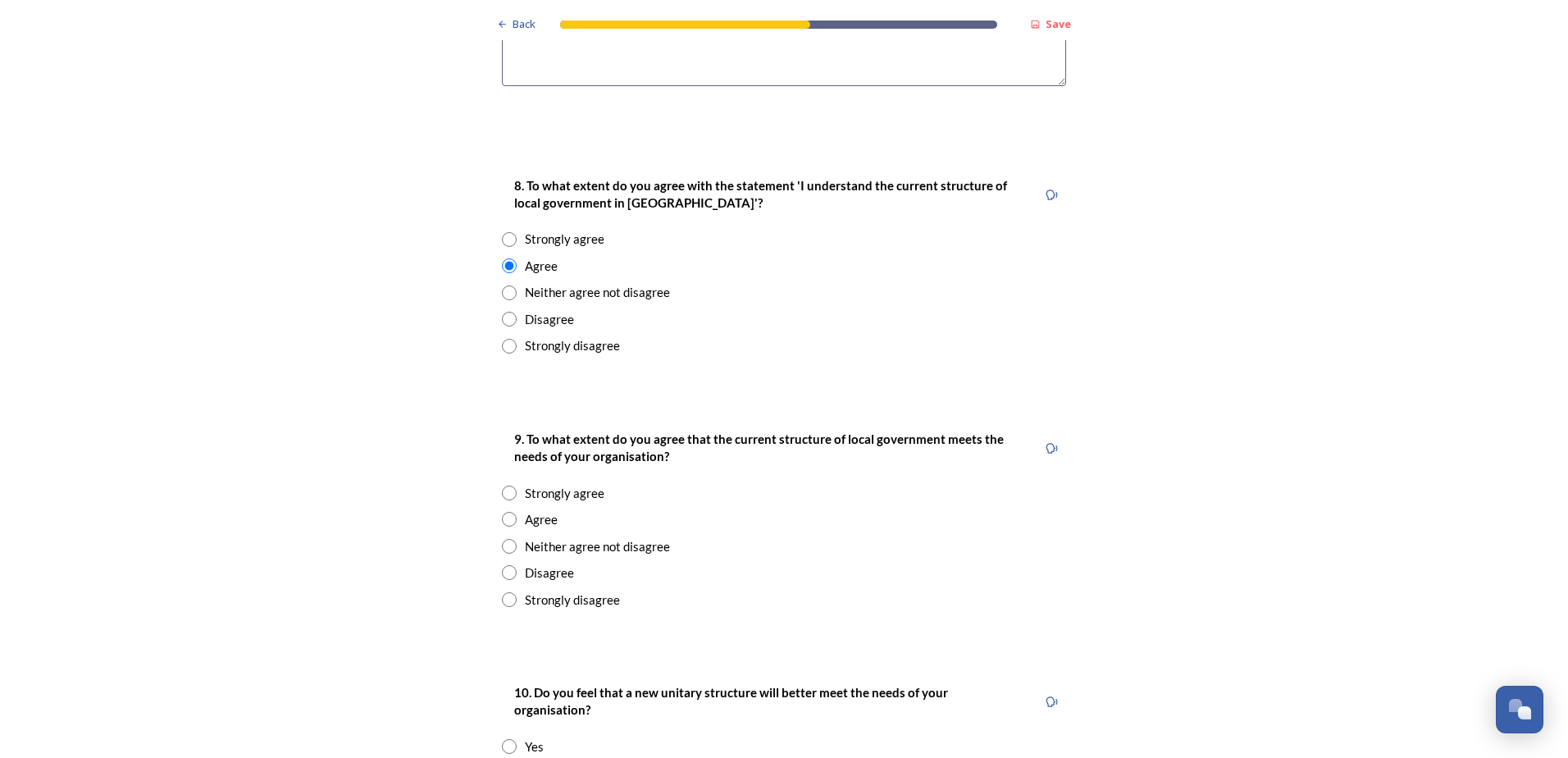
scroll to position [3036, 0]
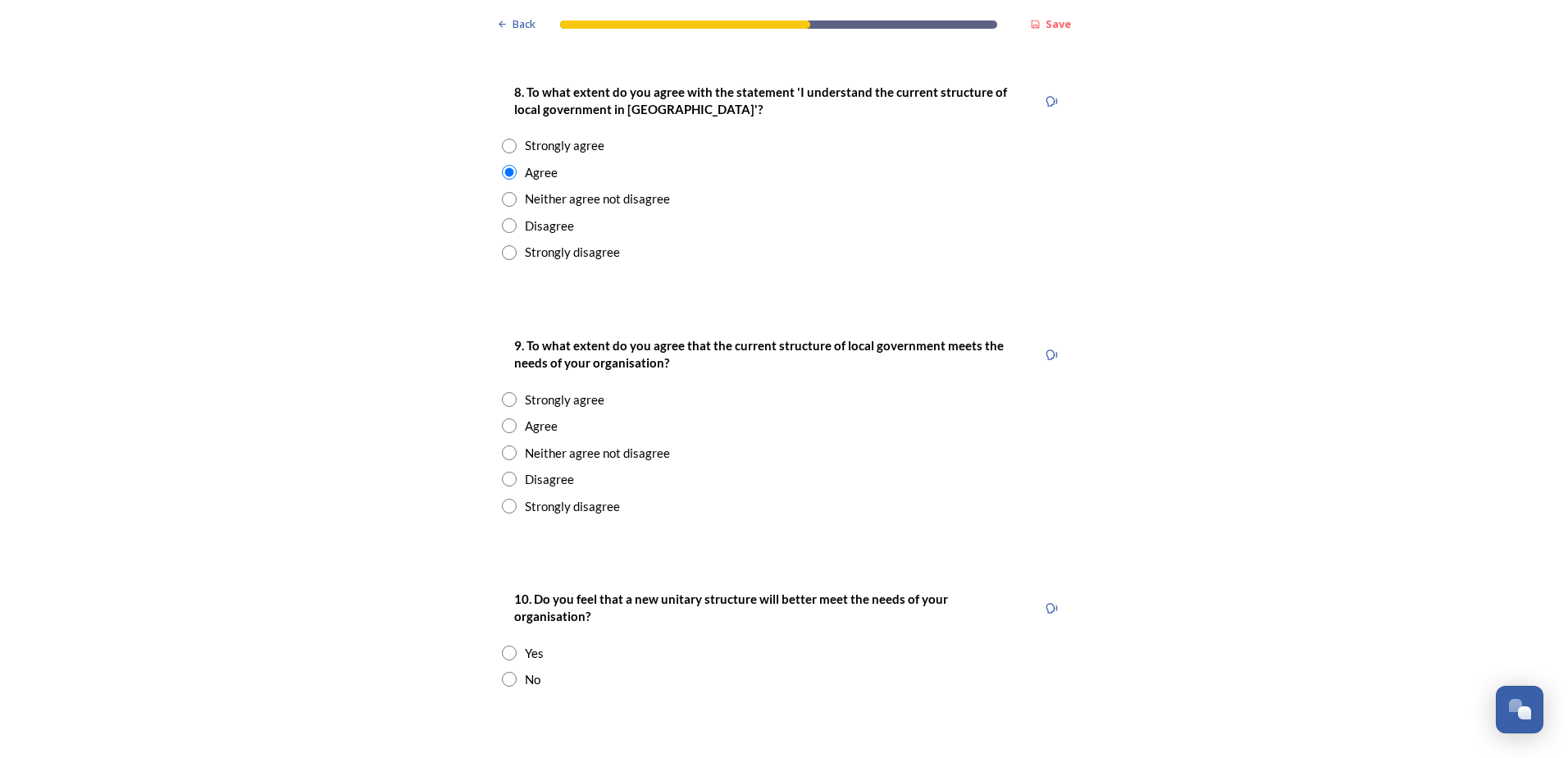
click at [502, 472] on input "radio" at bounding box center [509, 479] width 15 height 15
radio input "true"
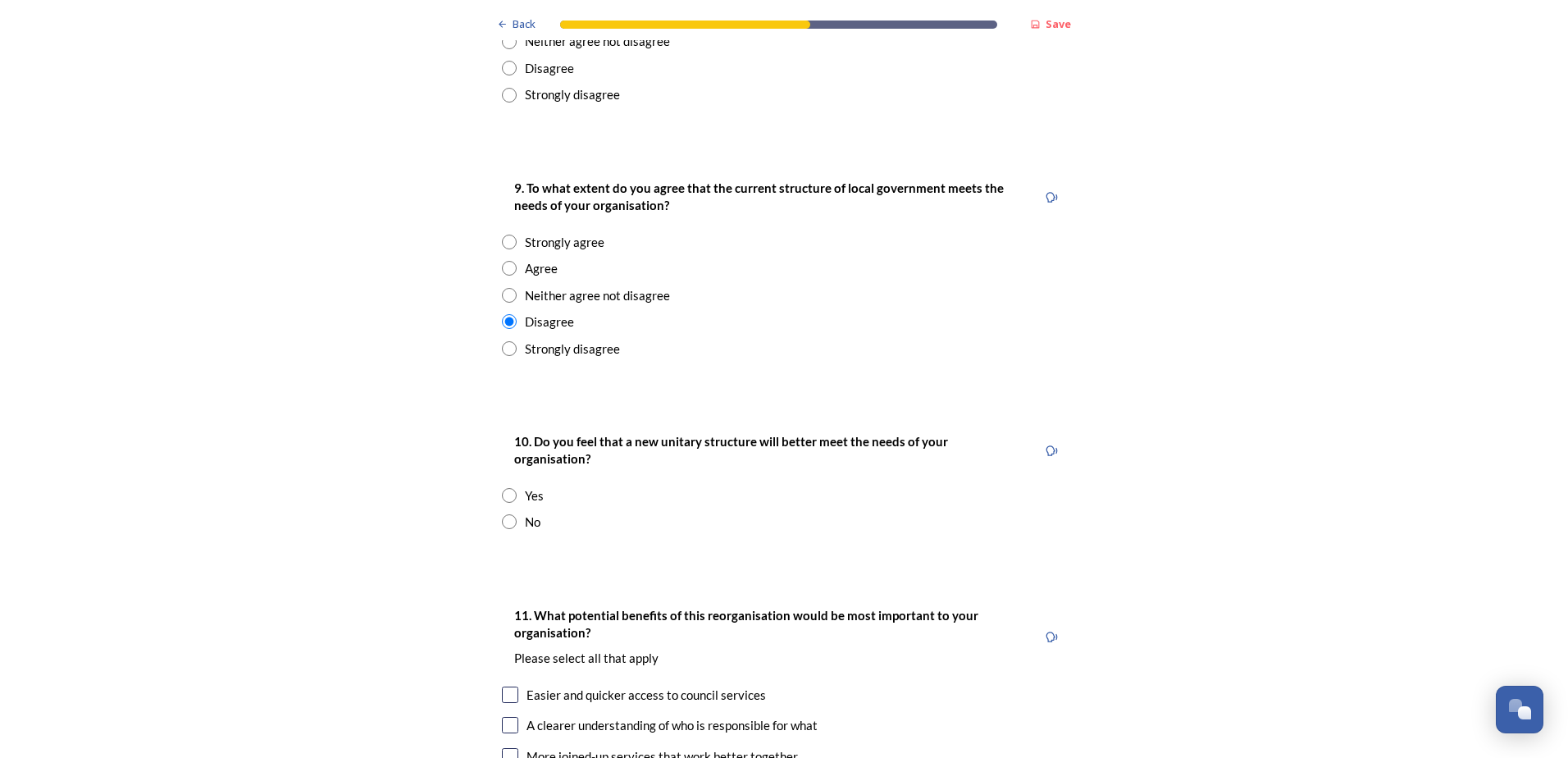
scroll to position [3200, 0]
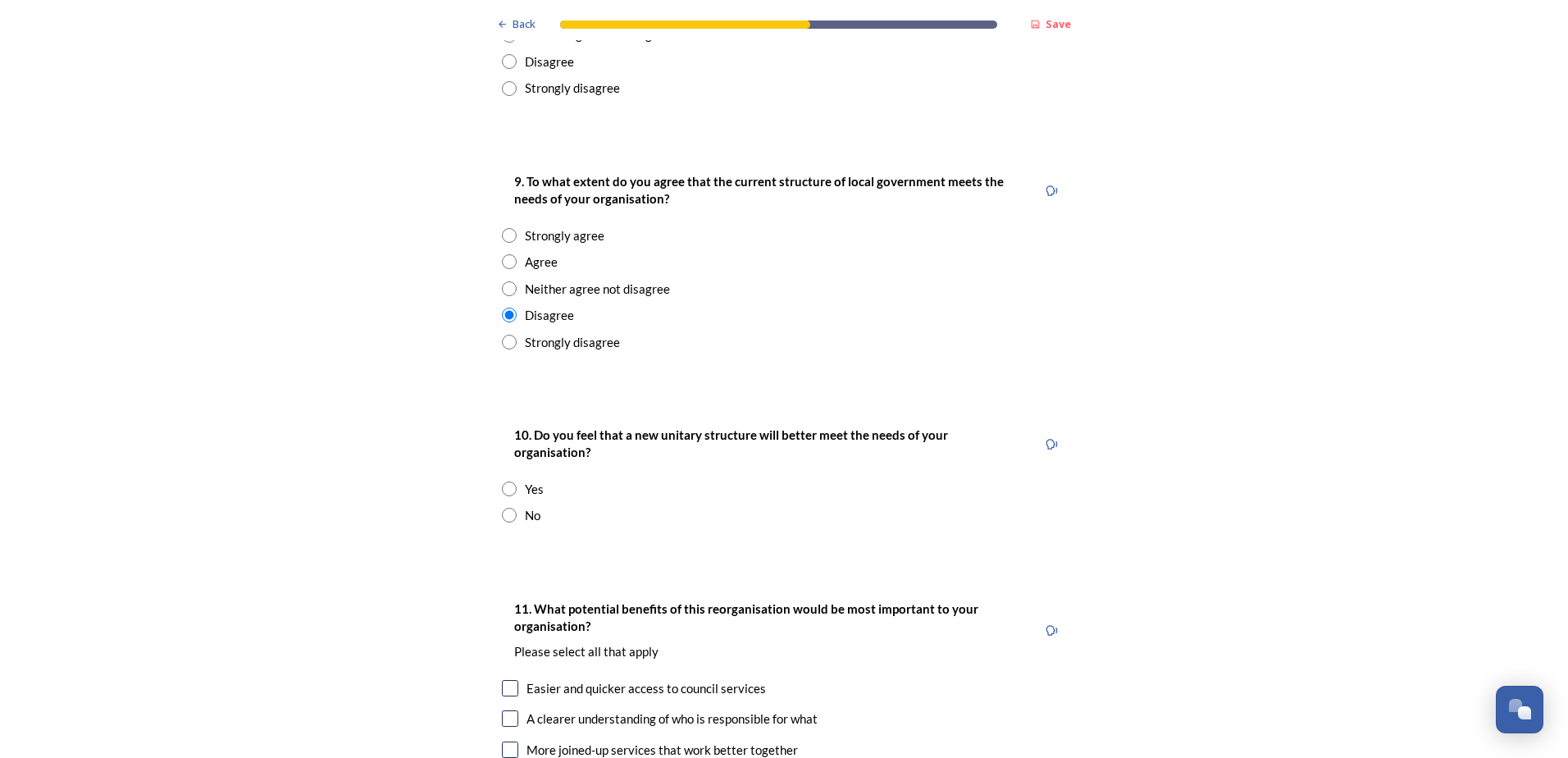
click at [505, 508] on input "radio" at bounding box center [509, 515] width 15 height 15
radio input "true"
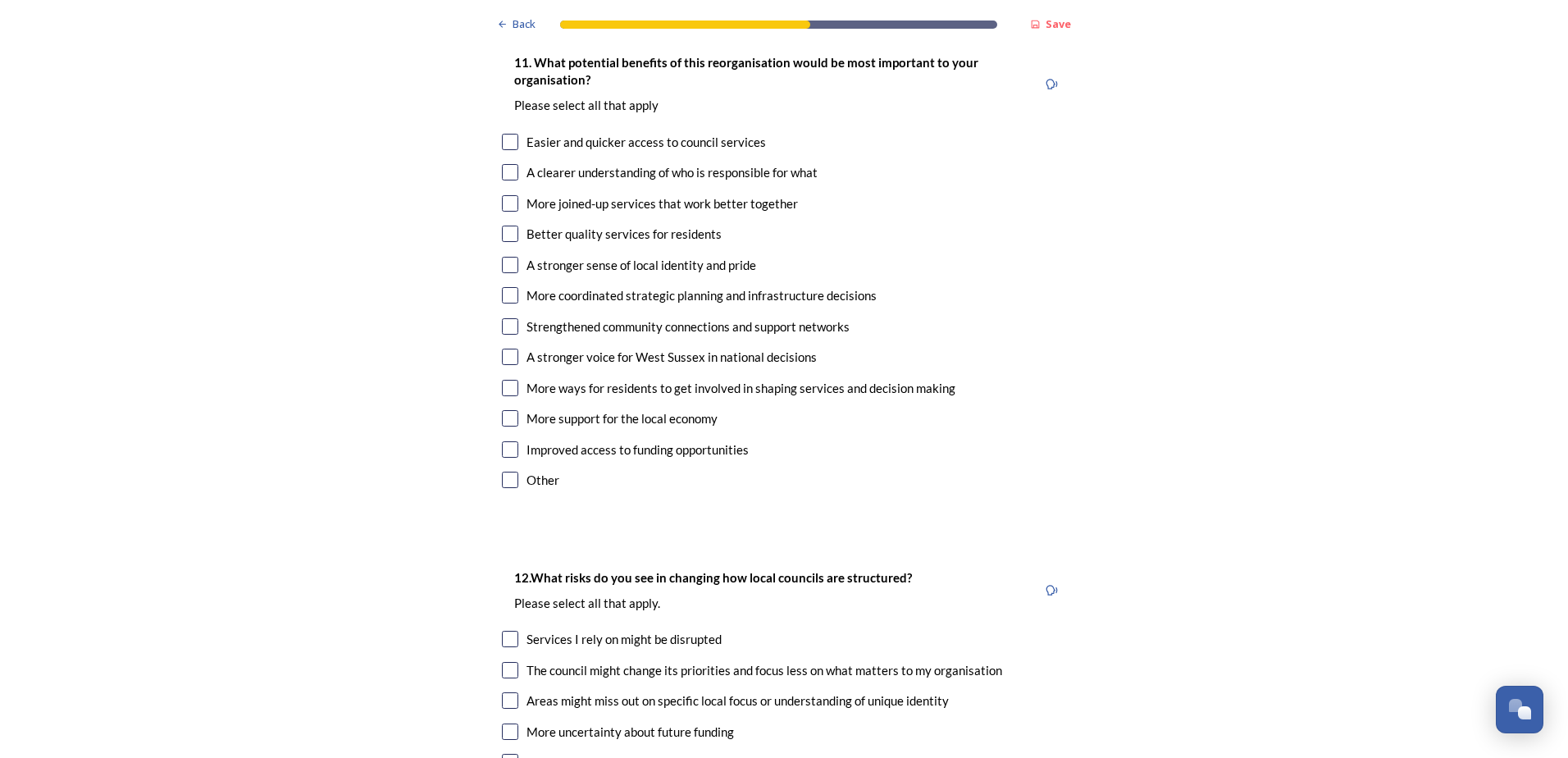
scroll to position [3435, 0]
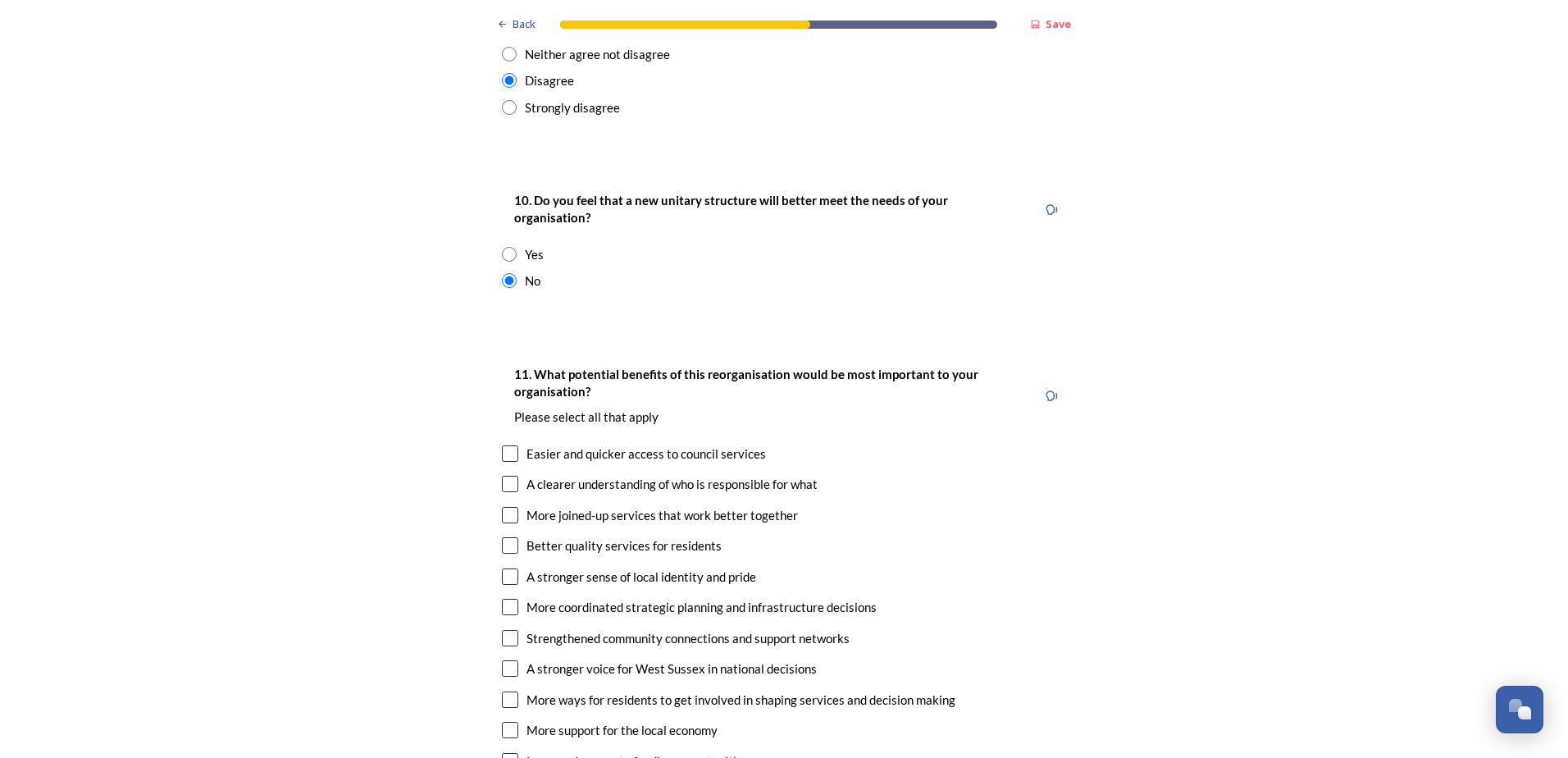
checkbox input "true"
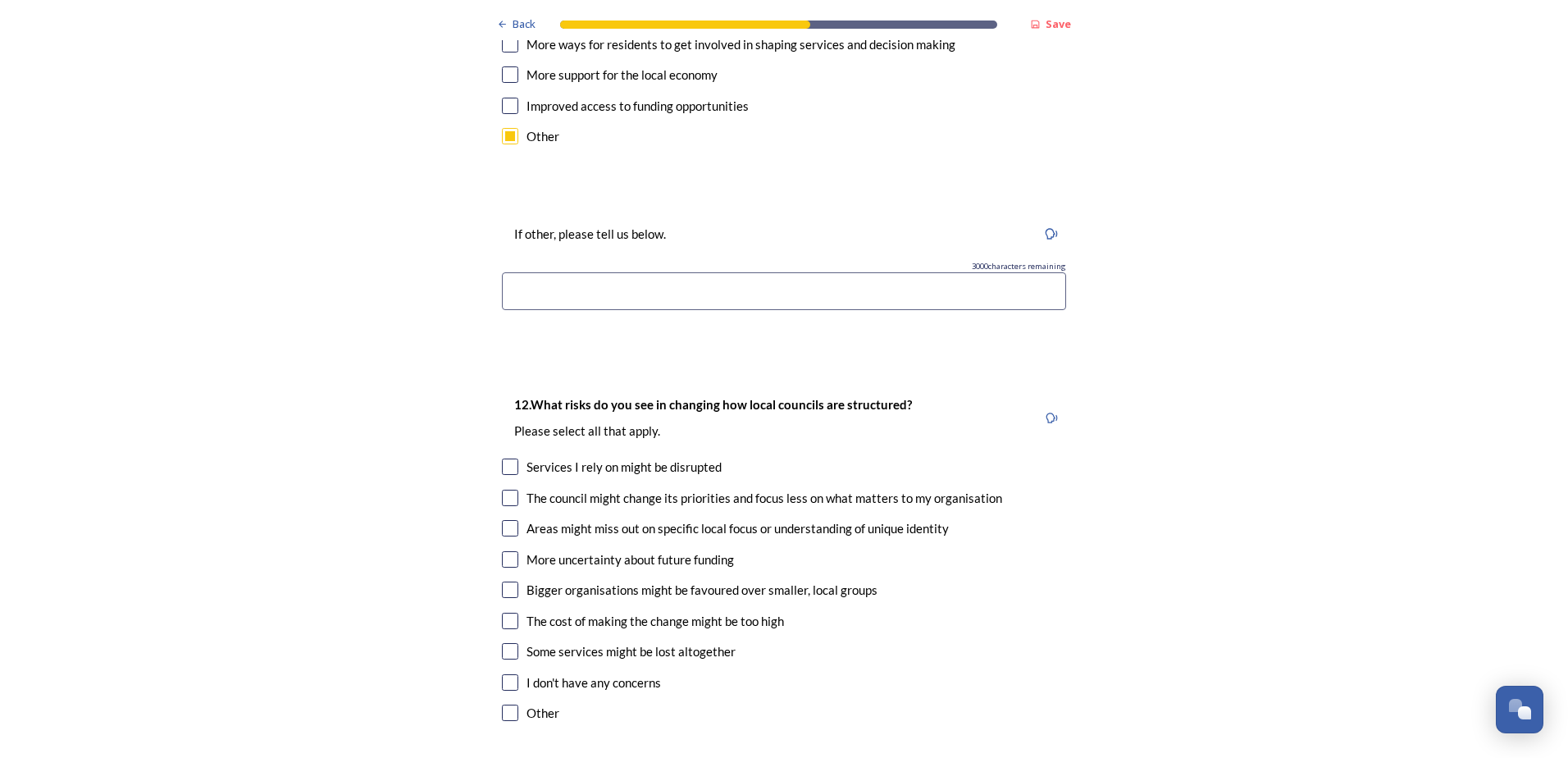
scroll to position [4091, 0]
click at [502, 704] on input "checkbox" at bounding box center [510, 712] width 17 height 17
checkbox input "true"
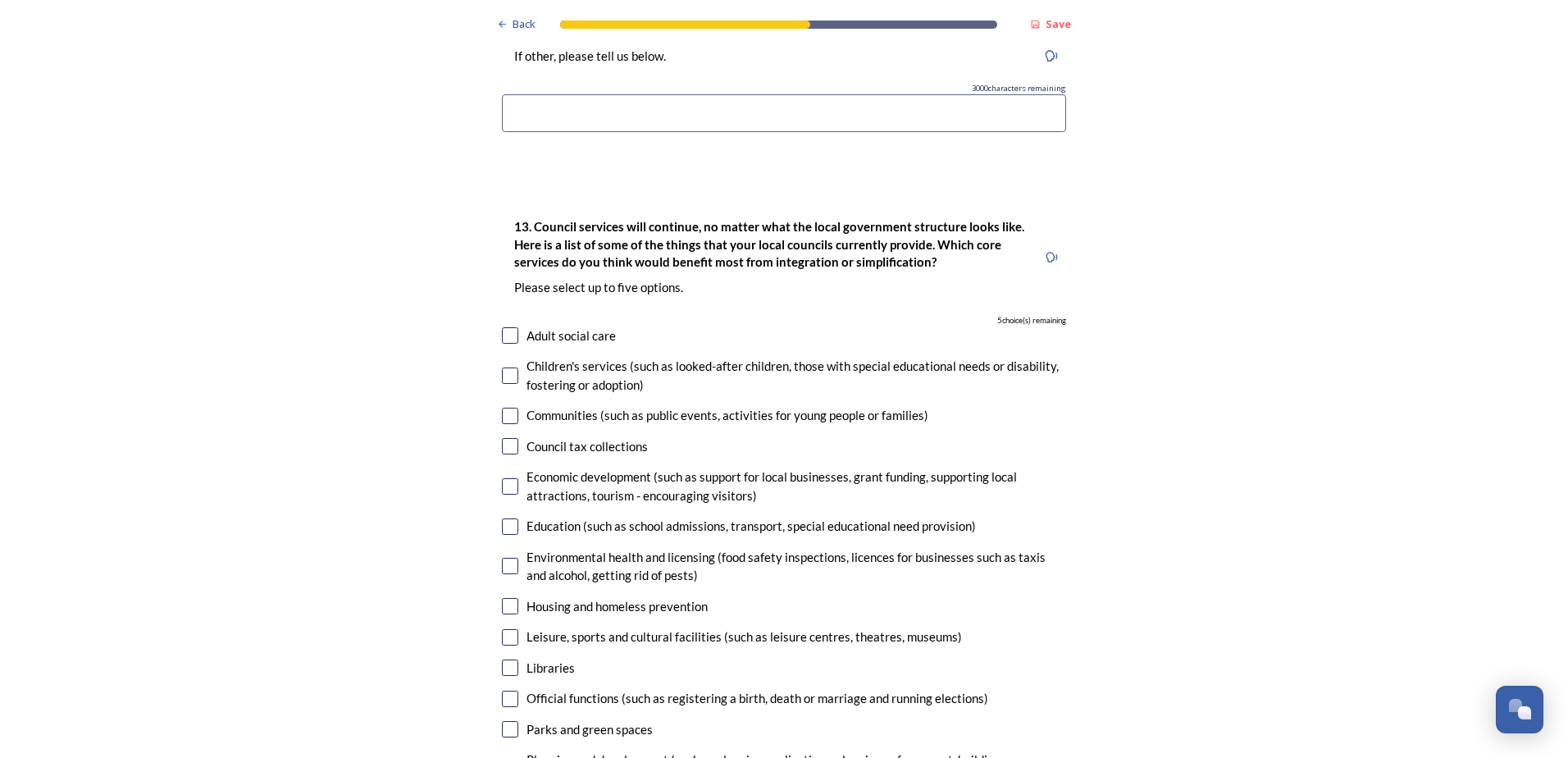
scroll to position [4844, 0]
click at [503, 409] on input "checkbox" at bounding box center [510, 417] width 17 height 17
checkbox input "true"
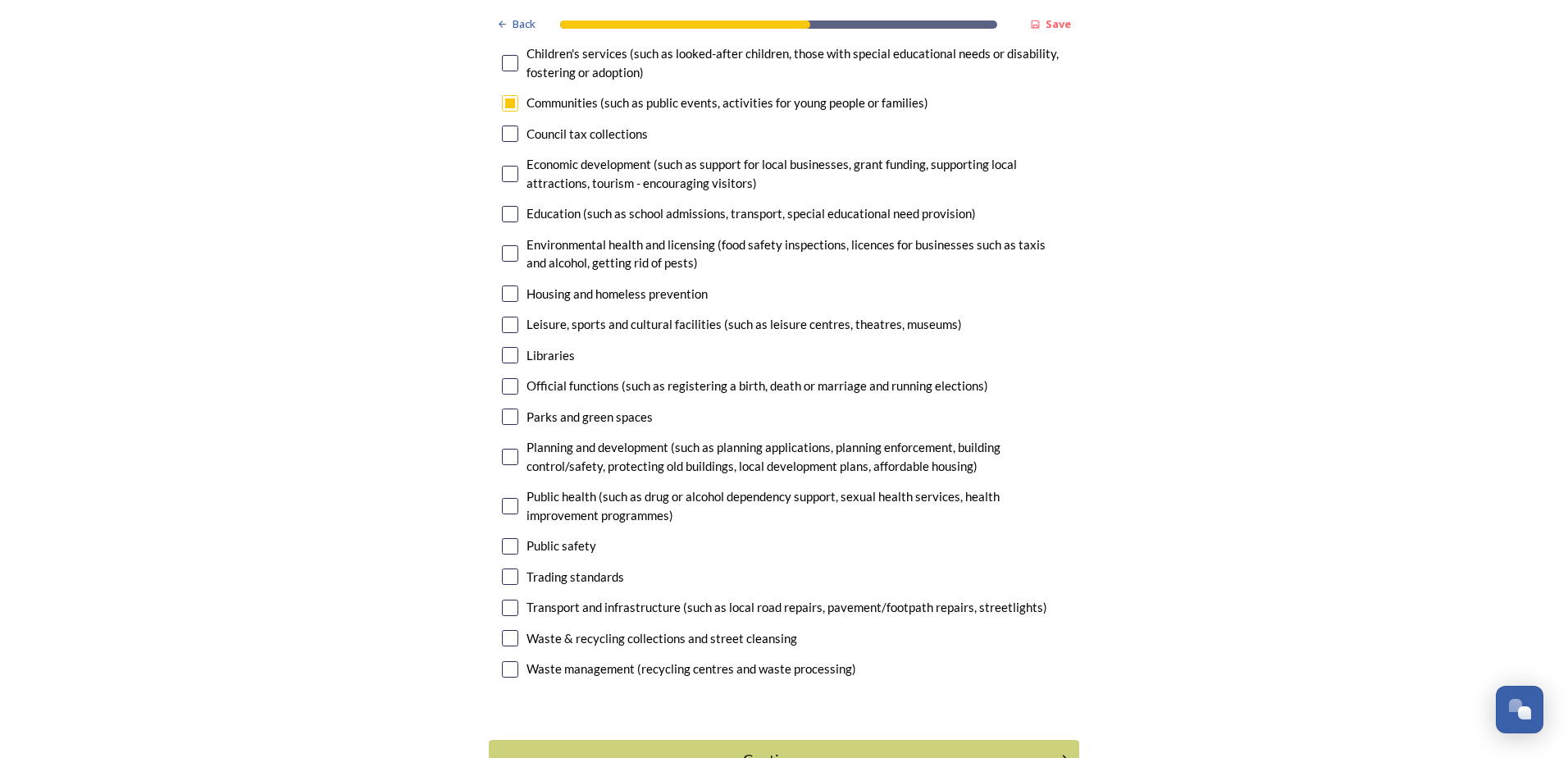
scroll to position [5172, 0]
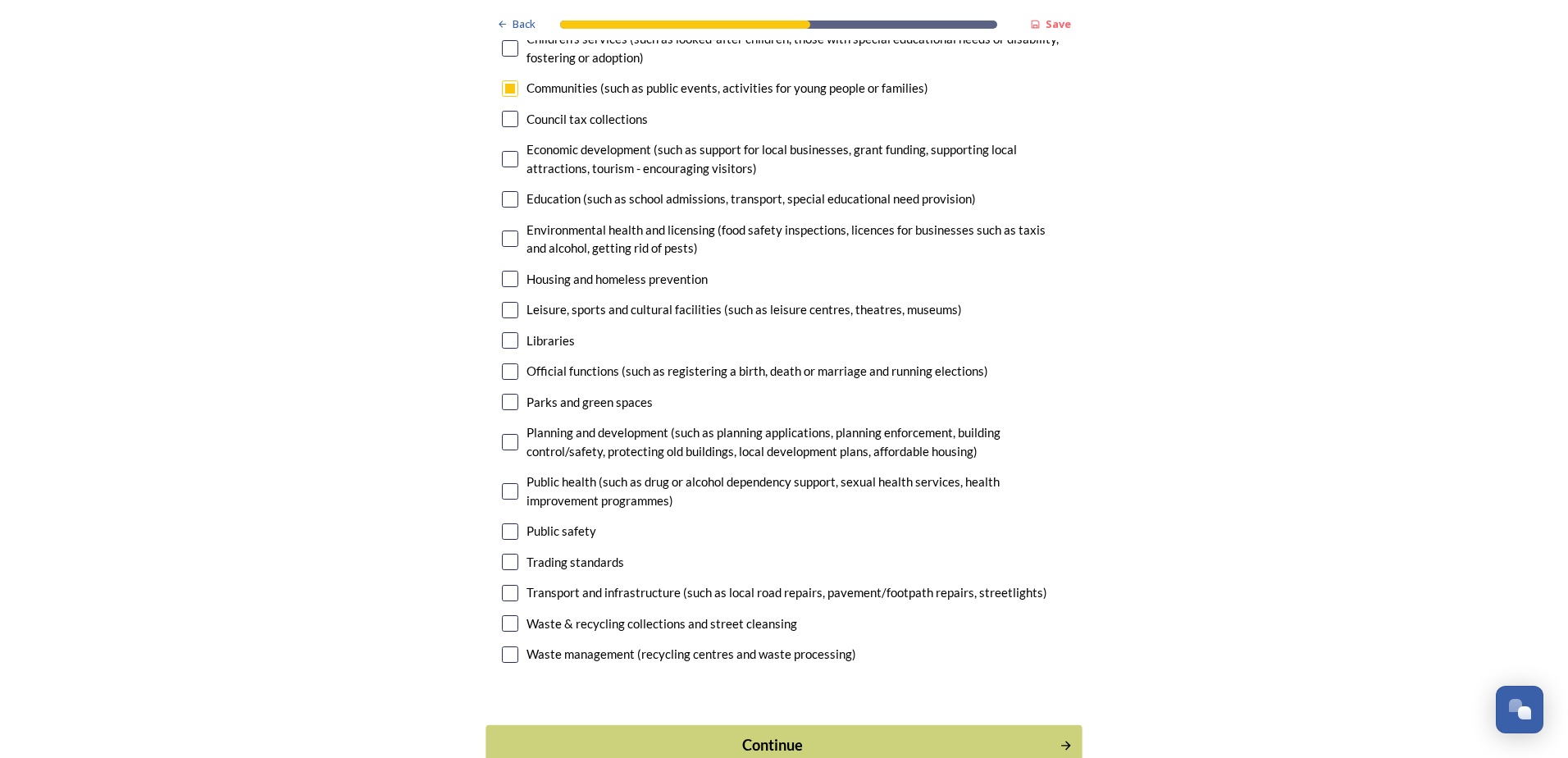
click at [772, 734] on div "Continue" at bounding box center [773, 745] width 556 height 22
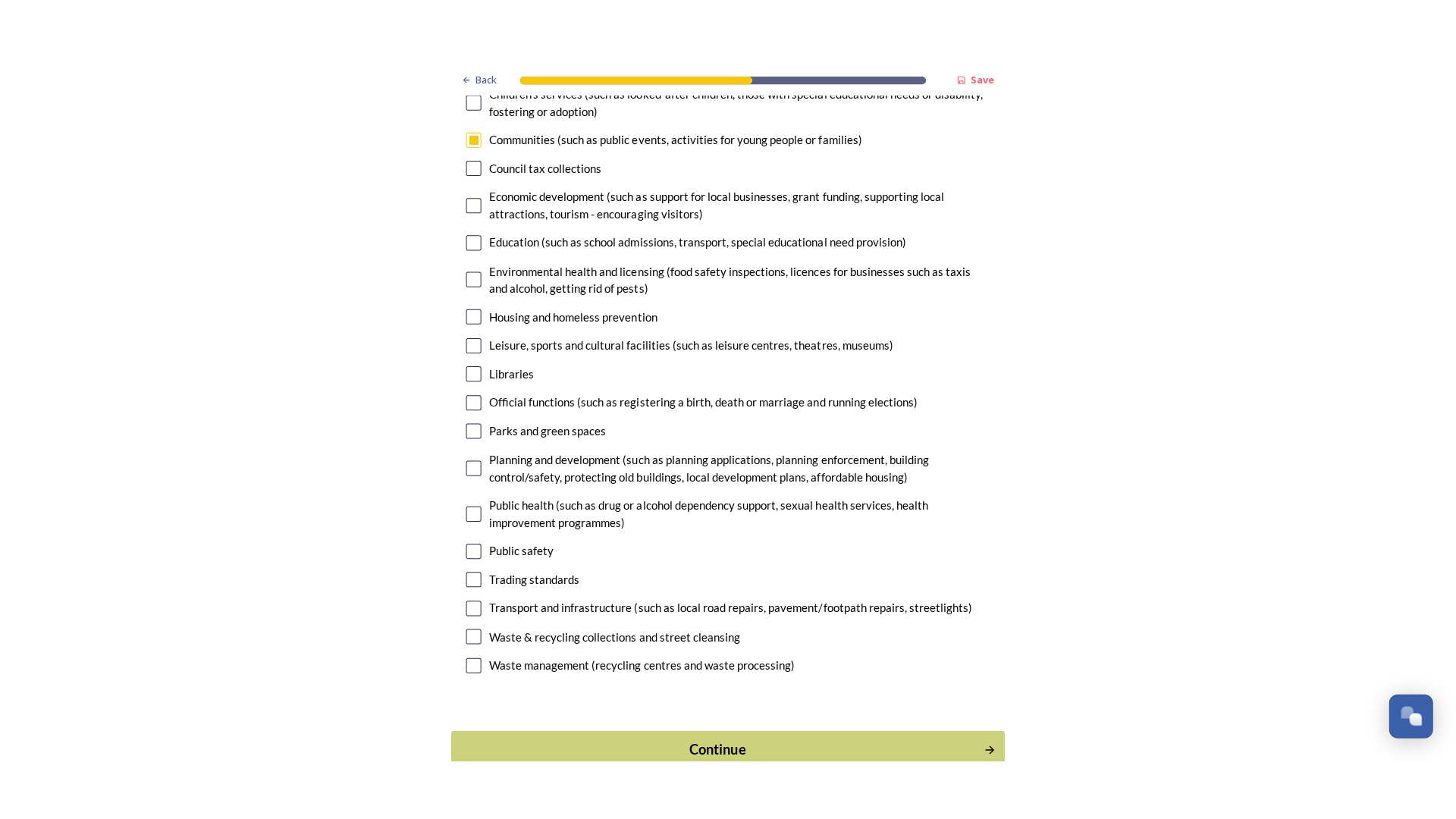
scroll to position [0, 0]
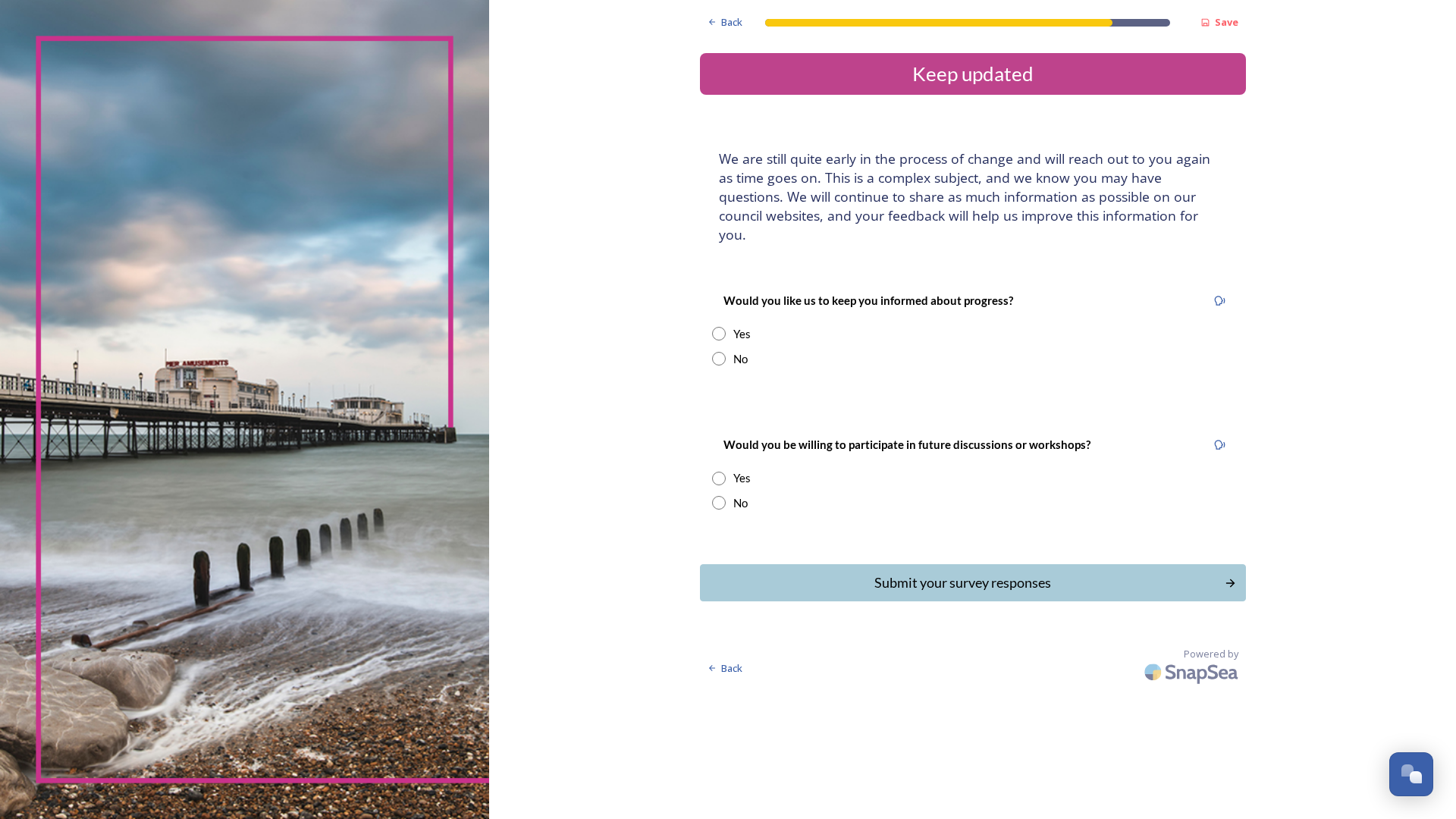
click at [571, 3] on div "Back Save Keep updated We are still quite early in the process of change and wi…" at bounding box center [972, 345] width 967 height 689
click at [710, 0] on div "Back Save" at bounding box center [973, 19] width 546 height 38
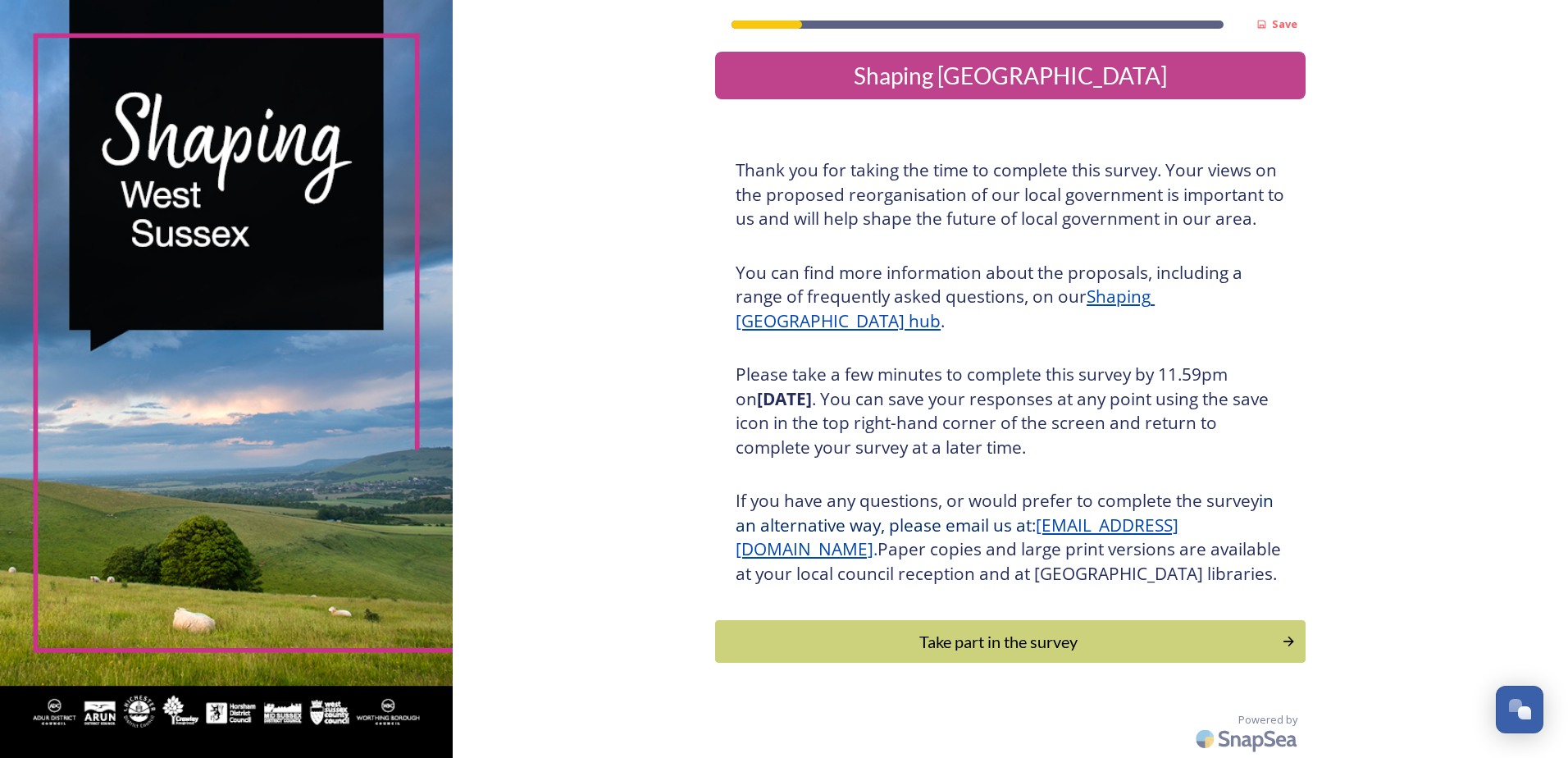
scroll to position [30, 0]
click at [899, 636] on div "Take part in the survey" at bounding box center [999, 642] width 555 height 25
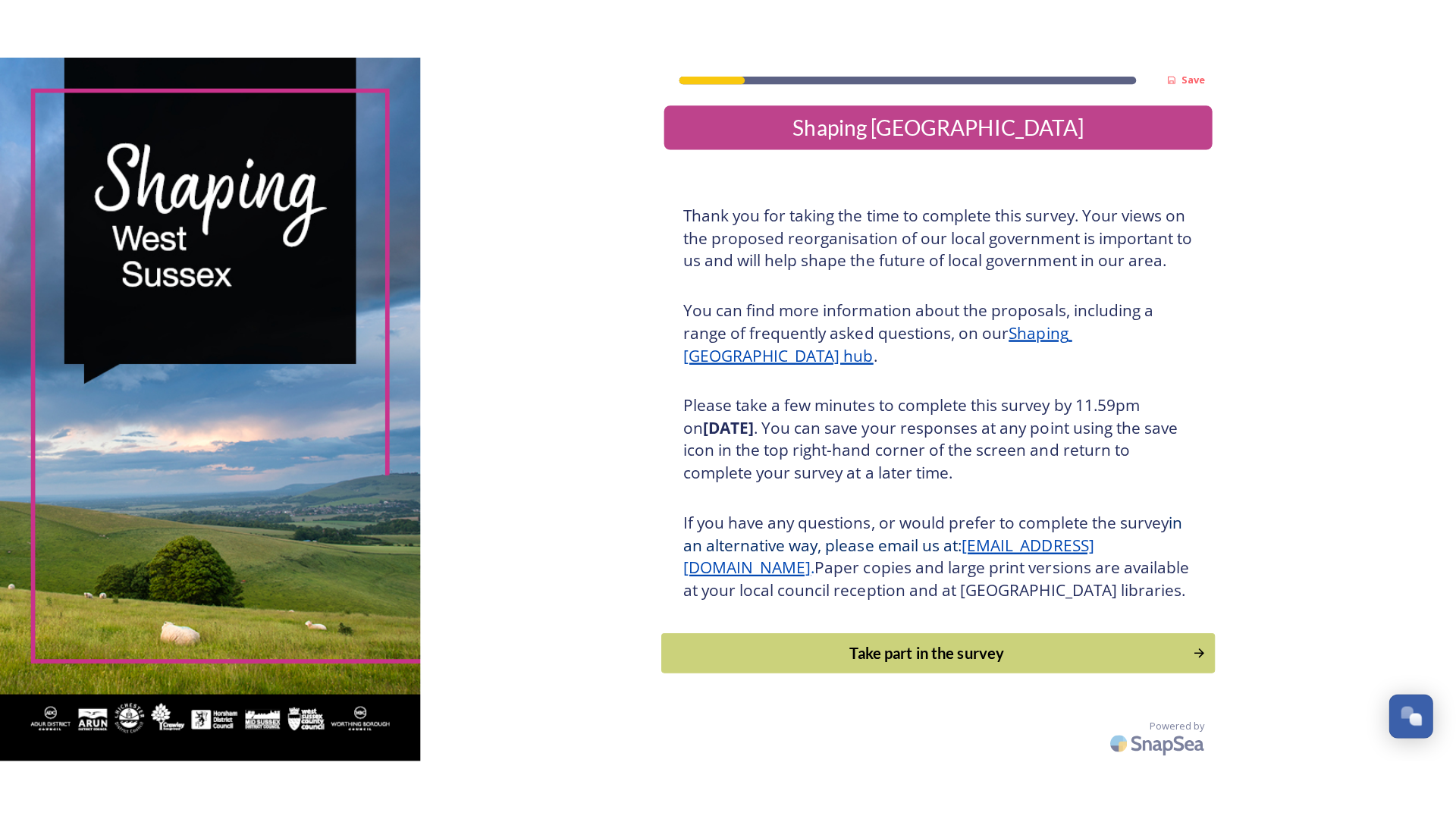
scroll to position [0, 0]
